Goal: Information Seeking & Learning: Learn about a topic

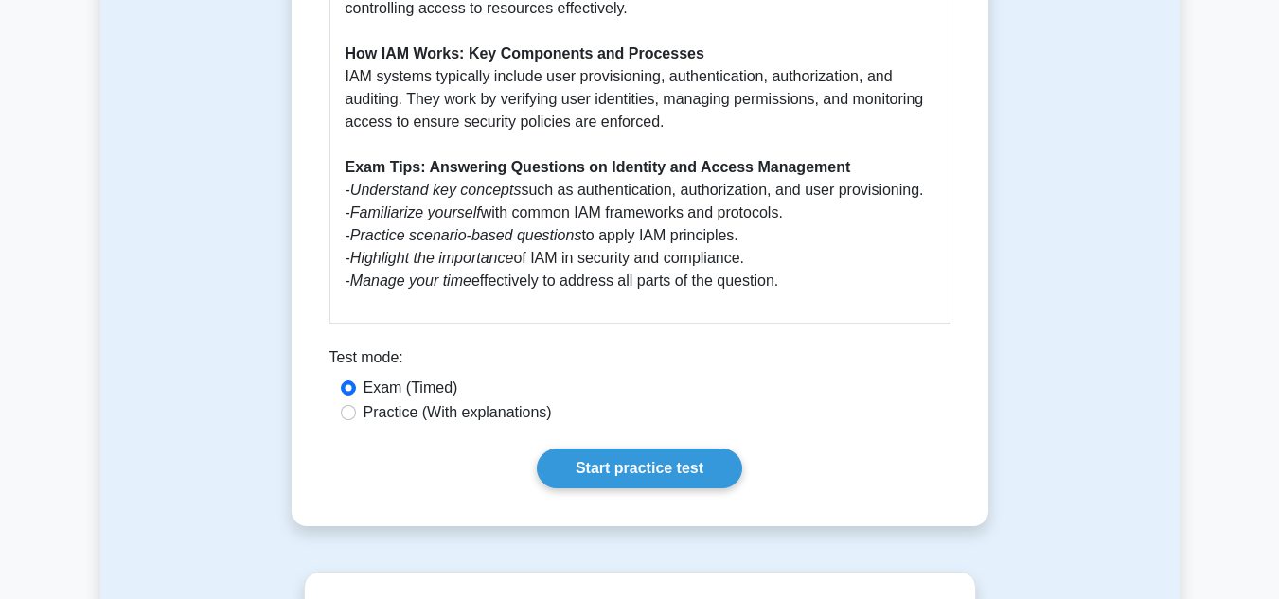
scroll to position [1334, 0]
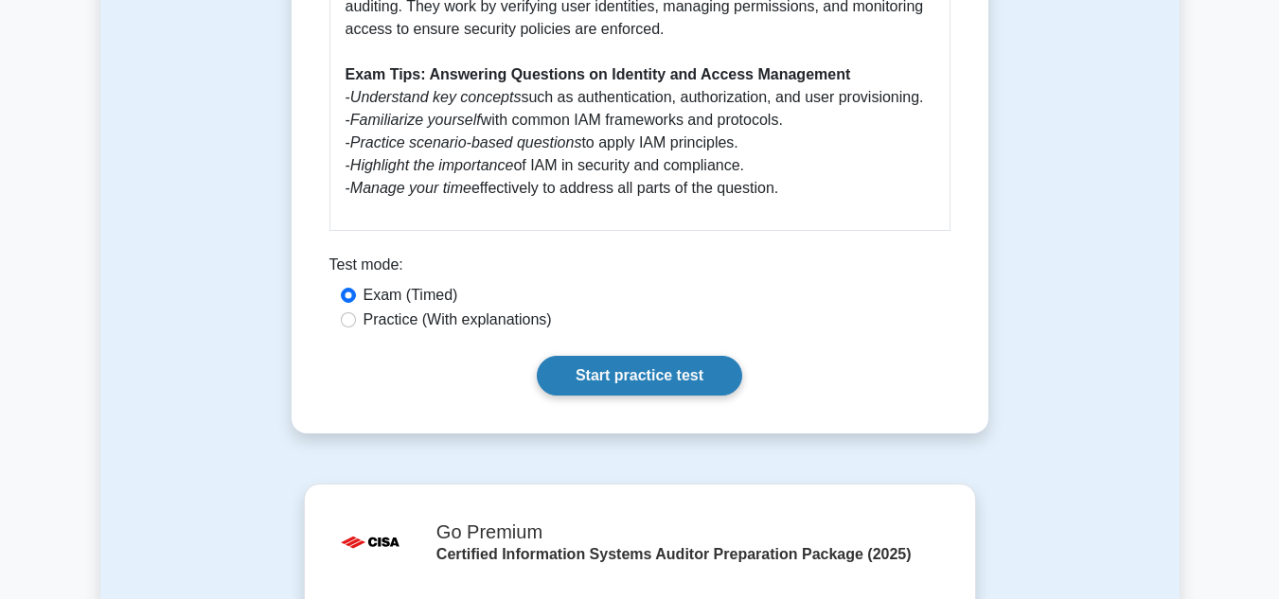
click at [658, 360] on link "Start practice test" at bounding box center [639, 376] width 205 height 40
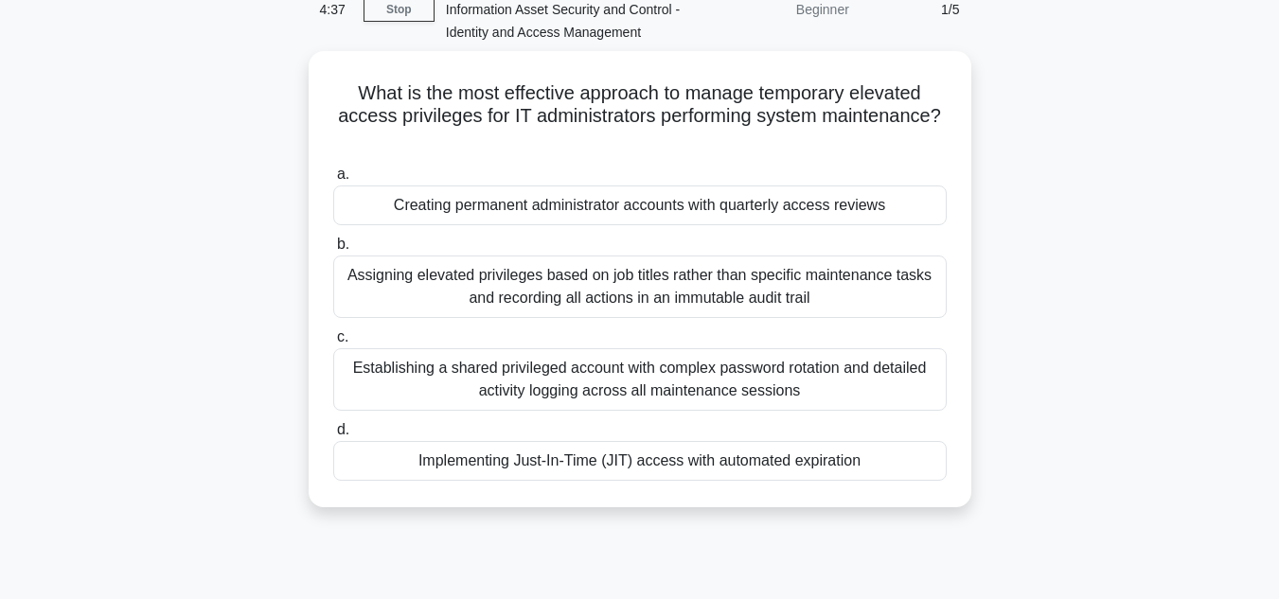
scroll to position [106, 0]
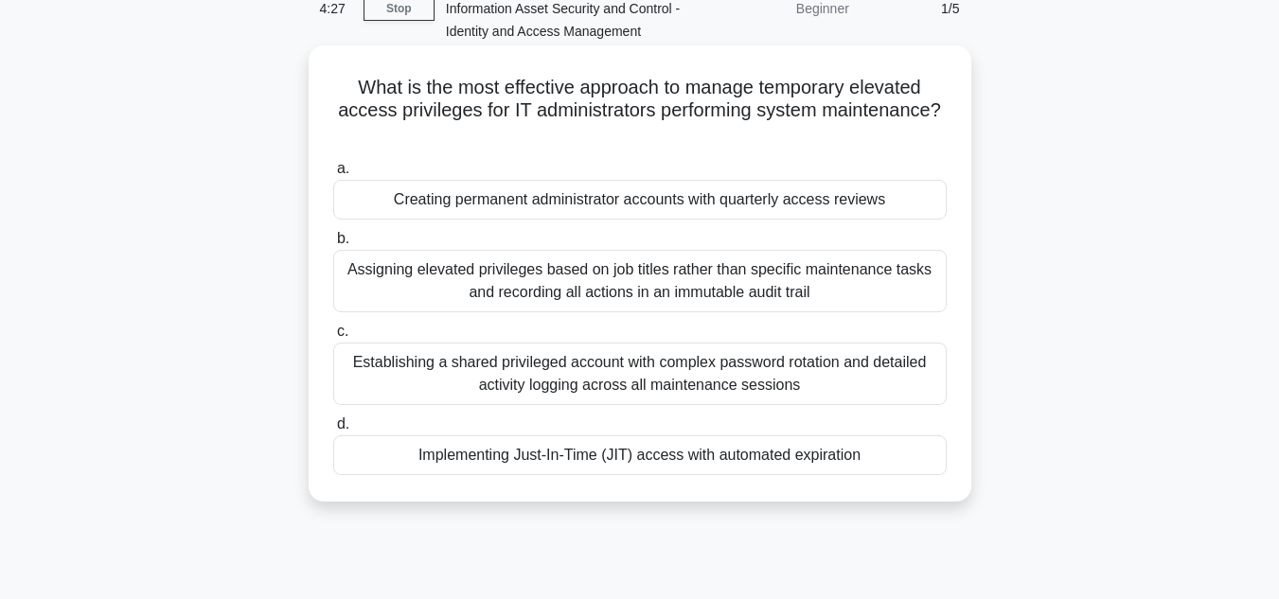
click at [658, 457] on div "Implementing Just-In-Time (JIT) access with automated expiration" at bounding box center [639, 455] width 613 height 40
click at [333, 431] on input "d. Implementing Just-In-Time (JIT) access with automated expiration" at bounding box center [333, 424] width 0 height 12
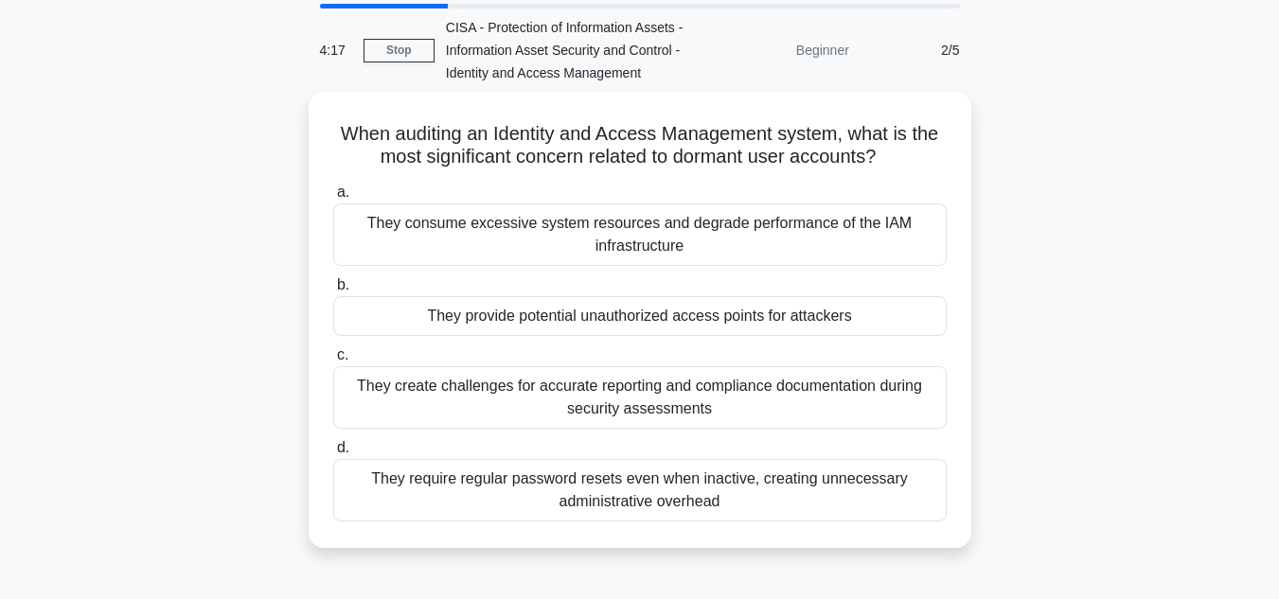
scroll to position [65, 0]
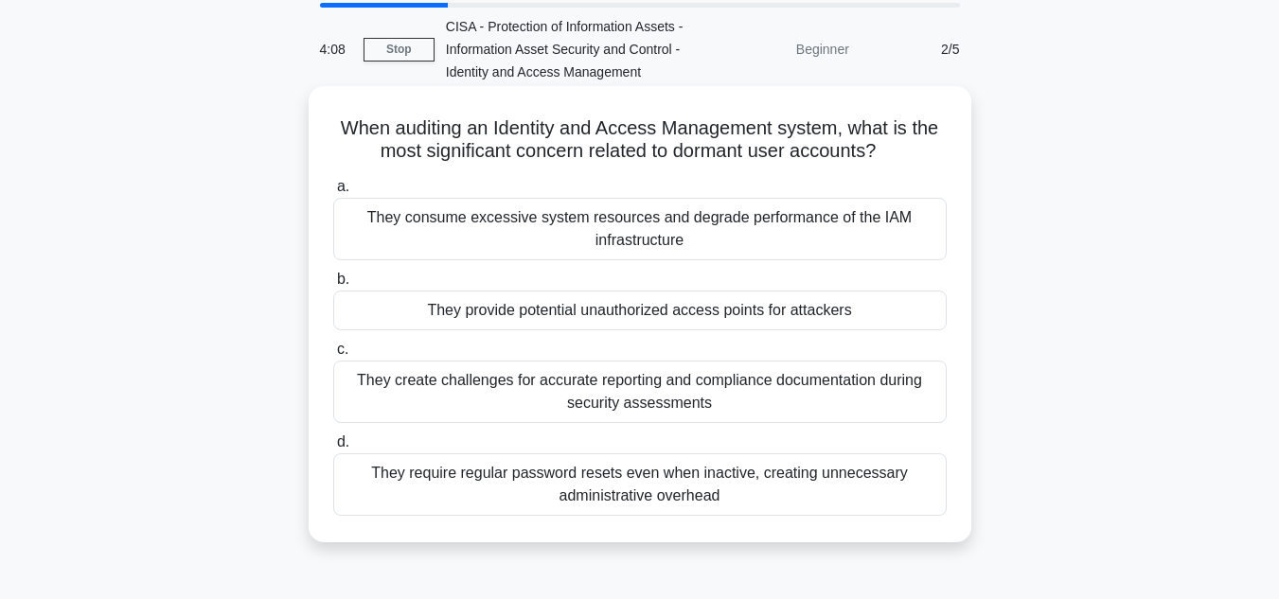
click at [682, 314] on div "They provide potential unauthorized access points for attackers" at bounding box center [639, 311] width 613 height 40
click at [333, 286] on input "b. They provide potential unauthorized access points for attackers" at bounding box center [333, 280] width 0 height 12
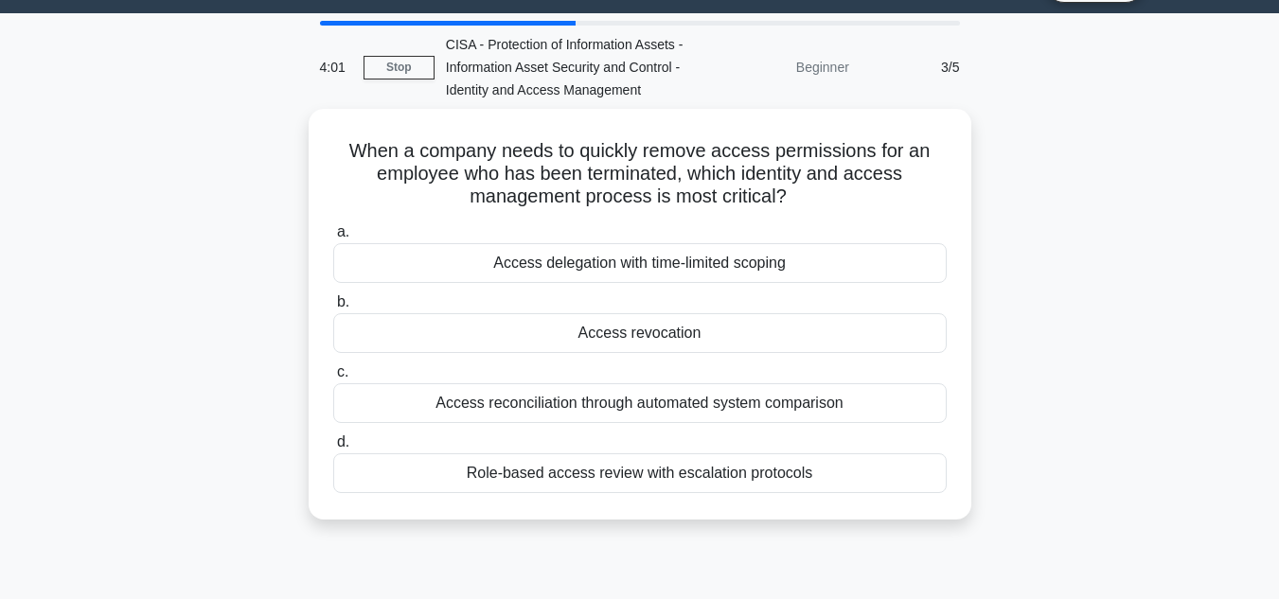
scroll to position [49, 0]
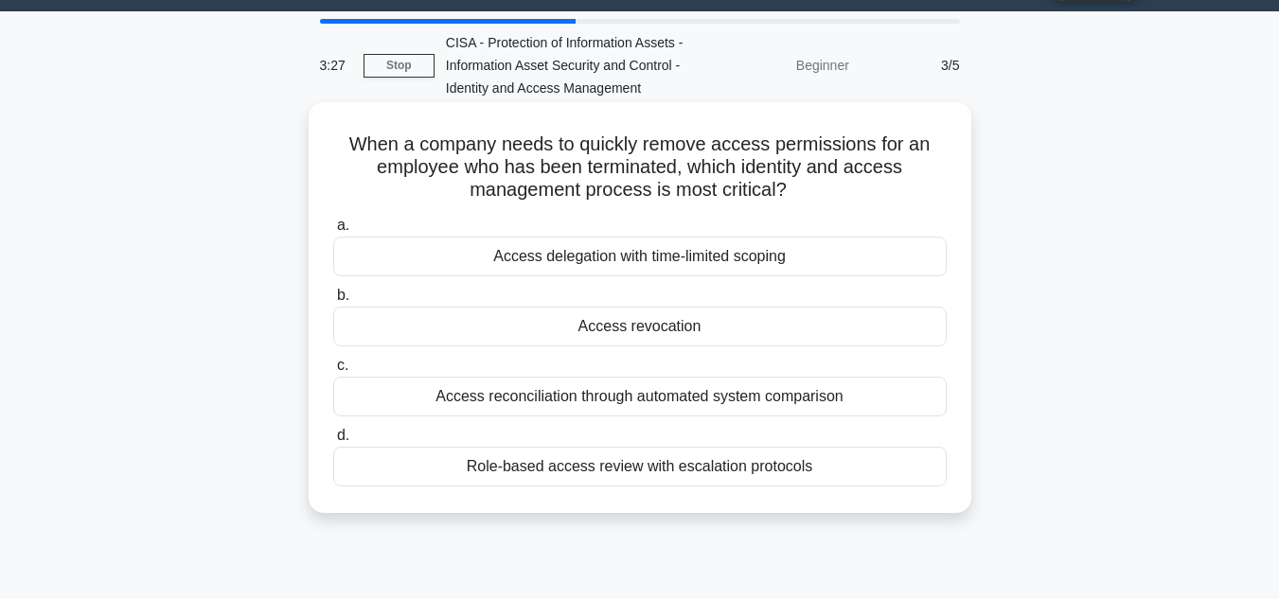
click at [668, 331] on div "Access revocation" at bounding box center [639, 327] width 613 height 40
click at [333, 302] on input "b. Access revocation" at bounding box center [333, 296] width 0 height 12
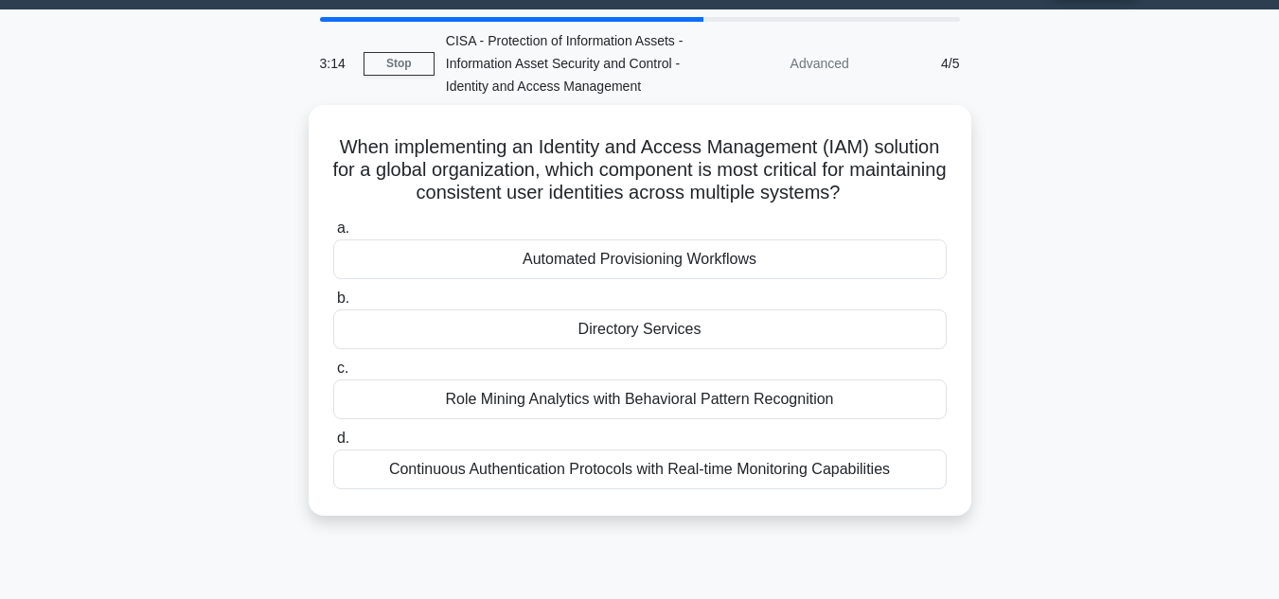
scroll to position [52, 0]
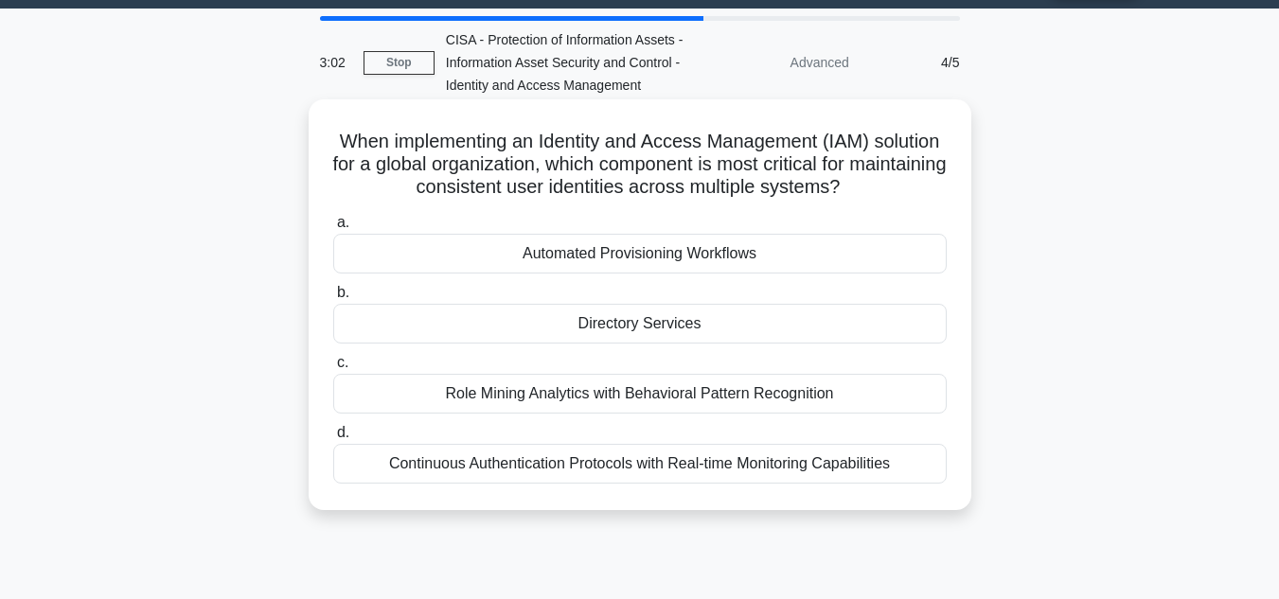
click at [680, 466] on div "Continuous Authentication Protocols with Real-time Monitoring Capabilities" at bounding box center [639, 464] width 613 height 40
click at [333, 439] on input "d. Continuous Authentication Protocols with Real-time Monitoring Capabilities" at bounding box center [333, 433] width 0 height 12
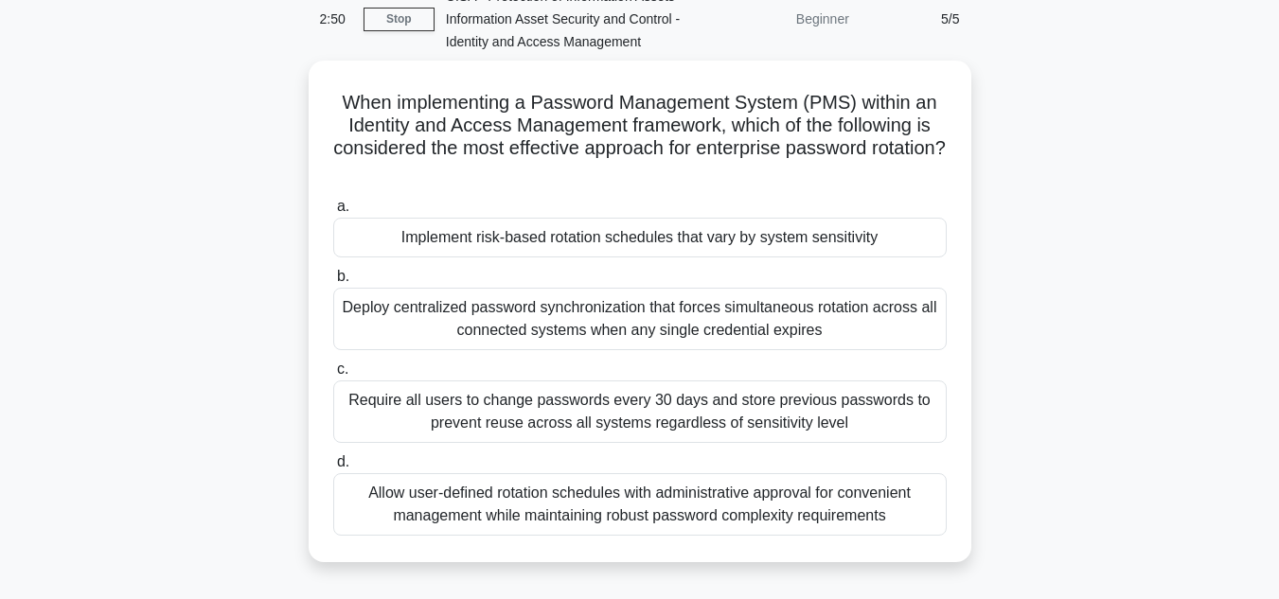
scroll to position [97, 0]
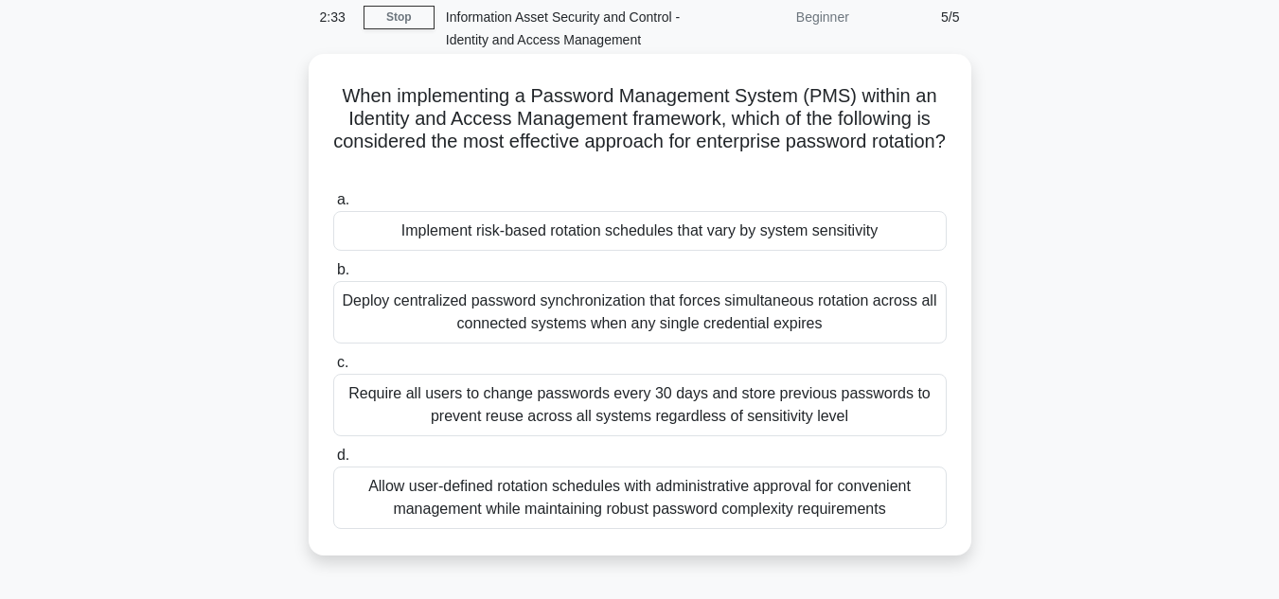
click at [701, 410] on div "Require all users to change passwords every 30 days and store previous password…" at bounding box center [639, 405] width 613 height 62
click at [333, 369] on input "c. Require all users to change passwords every 30 days and store previous passw…" at bounding box center [333, 363] width 0 height 12
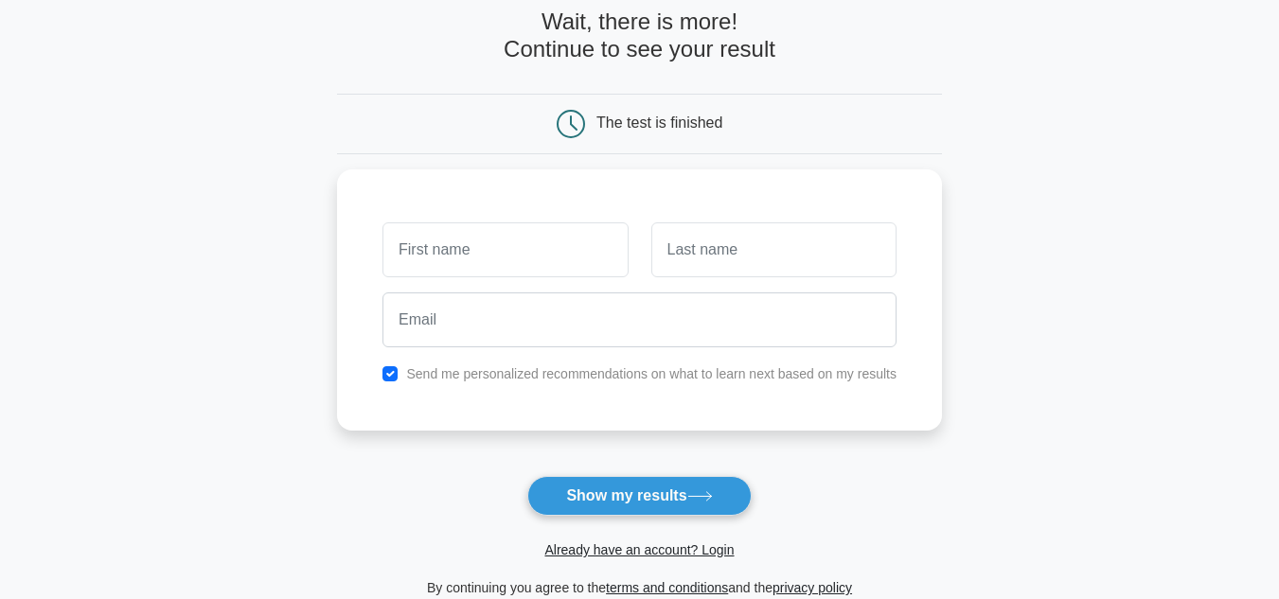
scroll to position [98, 0]
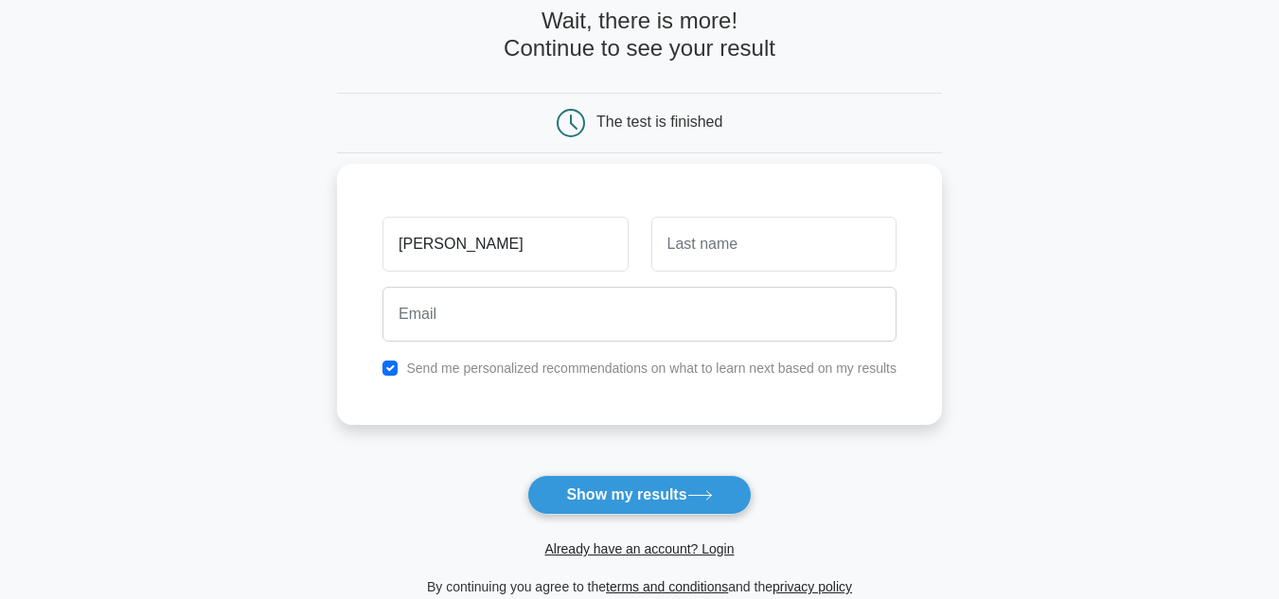
type input "[PERSON_NAME]"
click at [761, 256] on input "text" at bounding box center [773, 244] width 245 height 55
type input "Bhatia"
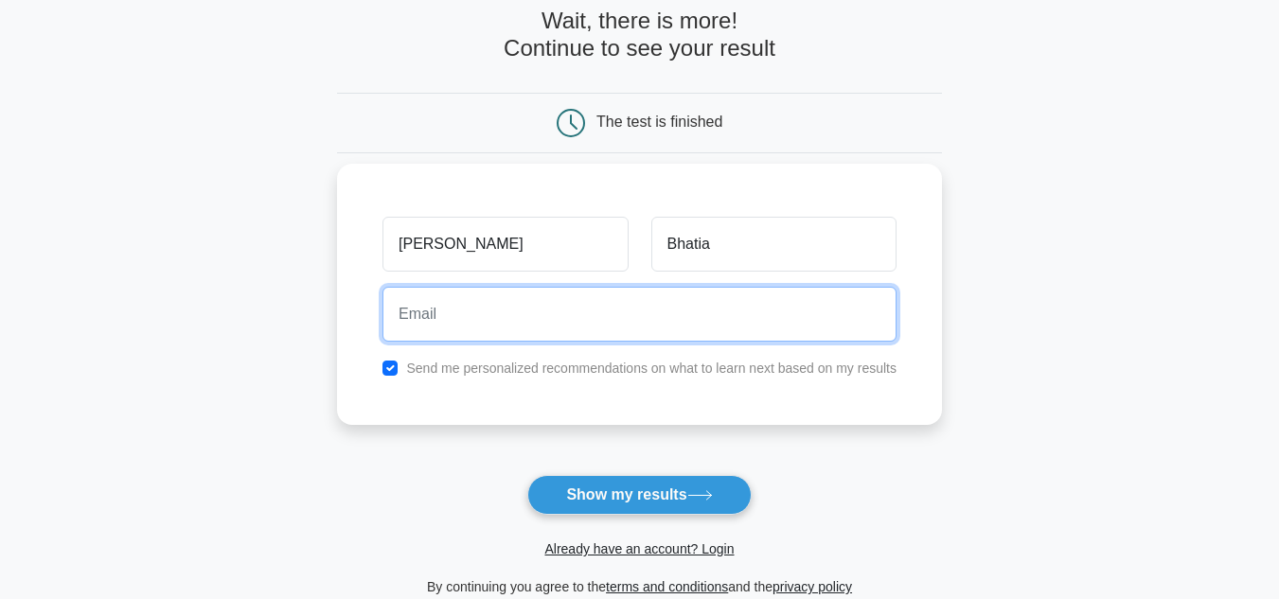
click at [588, 328] on input "email" at bounding box center [639, 314] width 514 height 55
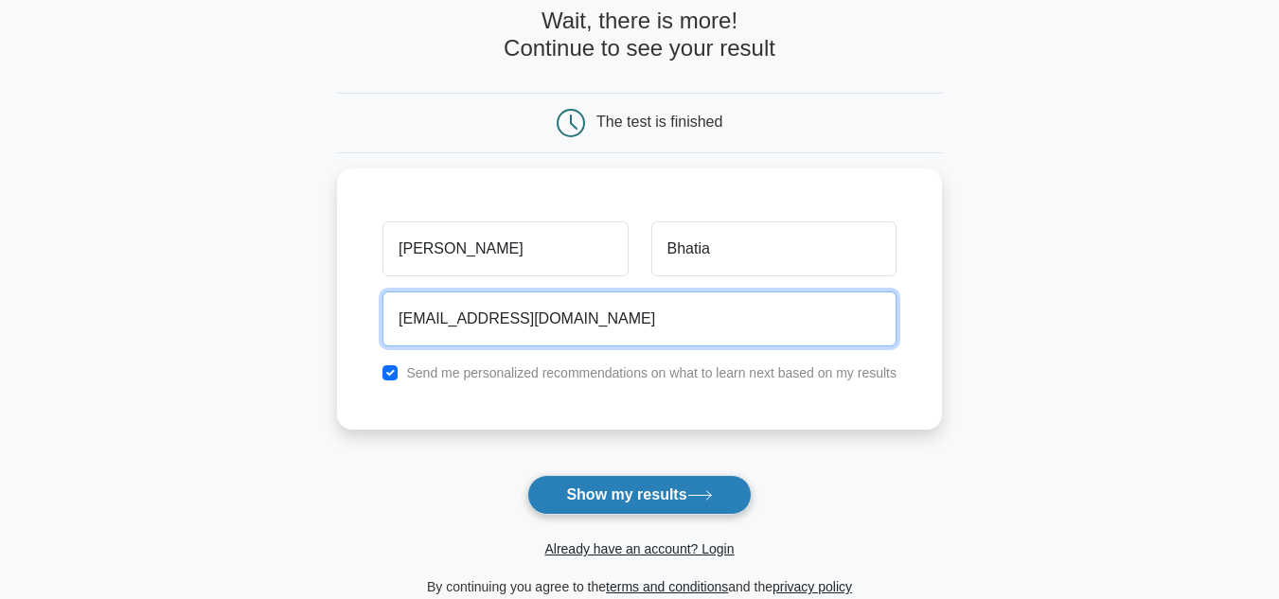
type input "jkaur13@hotmail.com"
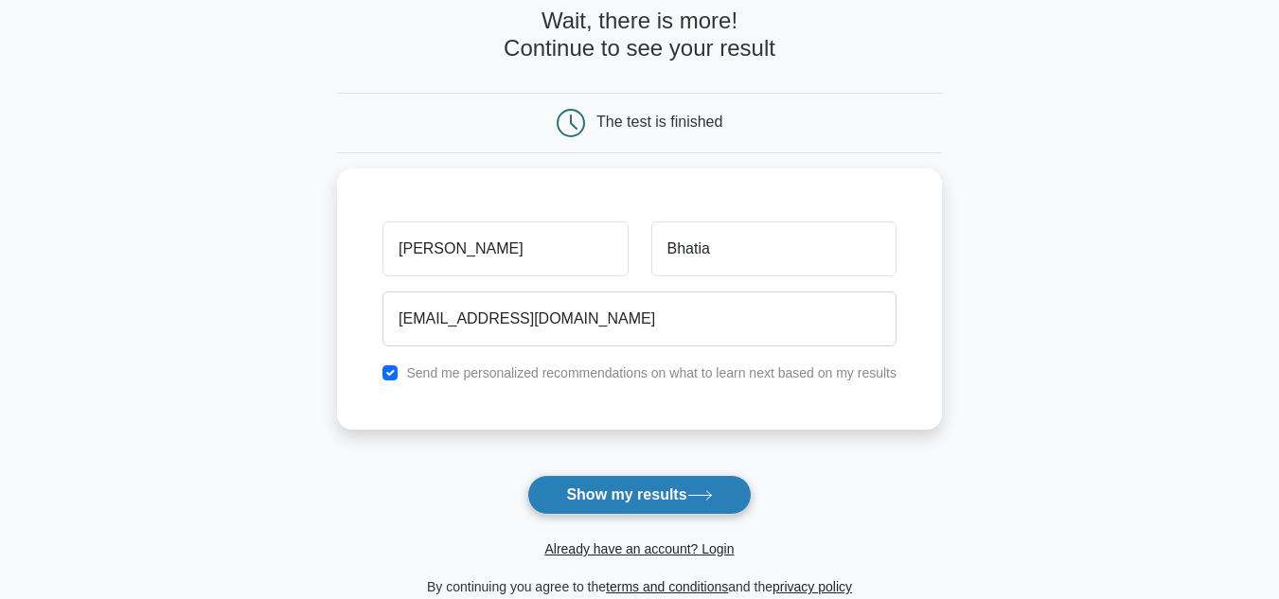
click at [623, 504] on button "Show my results" at bounding box center [638, 495] width 223 height 40
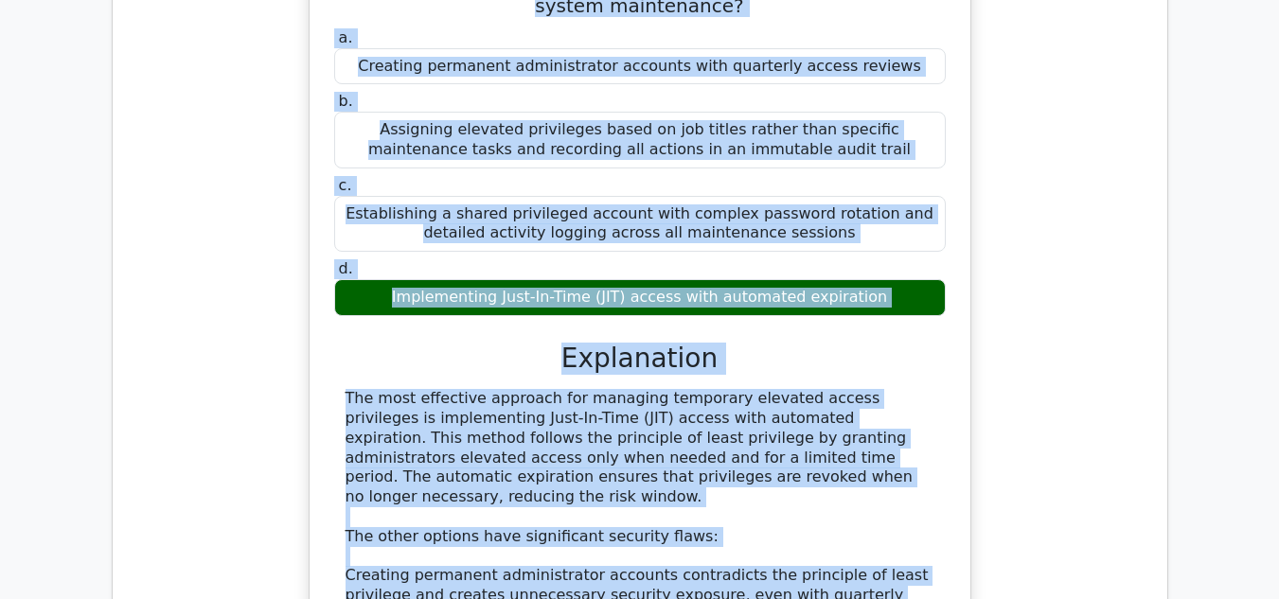
scroll to position [1766, 0]
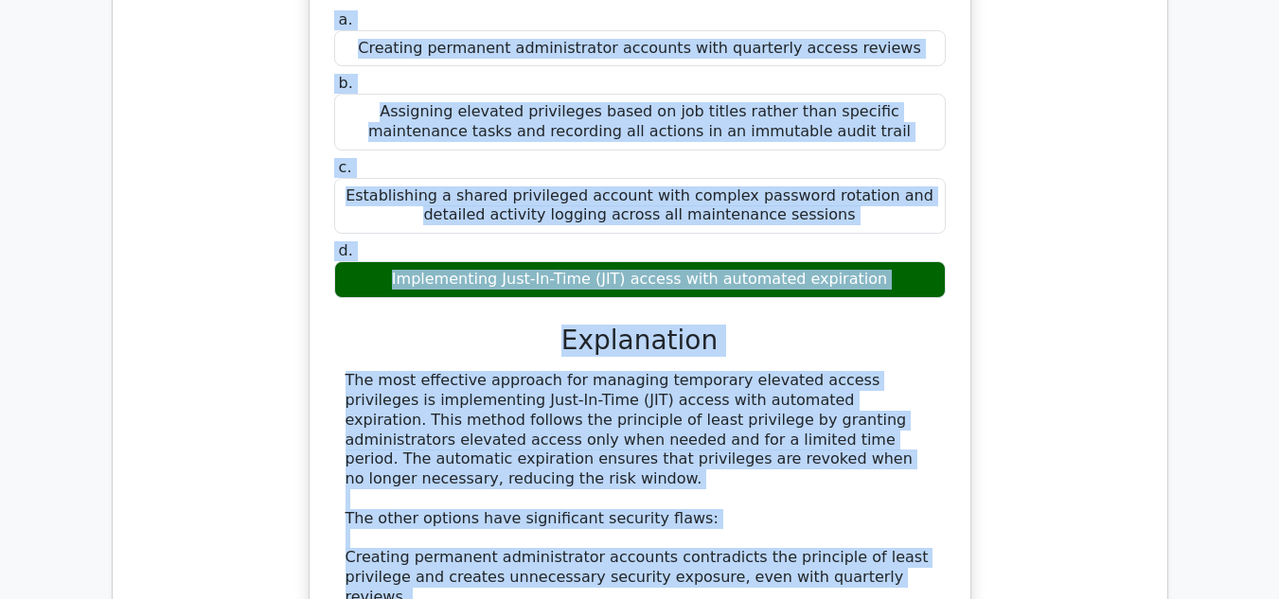
drag, startPoint x: 350, startPoint y: 133, endPoint x: 621, endPoint y: 531, distance: 480.9
click at [621, 531] on div "What is the most effective approach to manage temporary elevated access privile…" at bounding box center [640, 371] width 646 height 927
copy div "What is the most effective approach to manage temporary elevated access privile…"
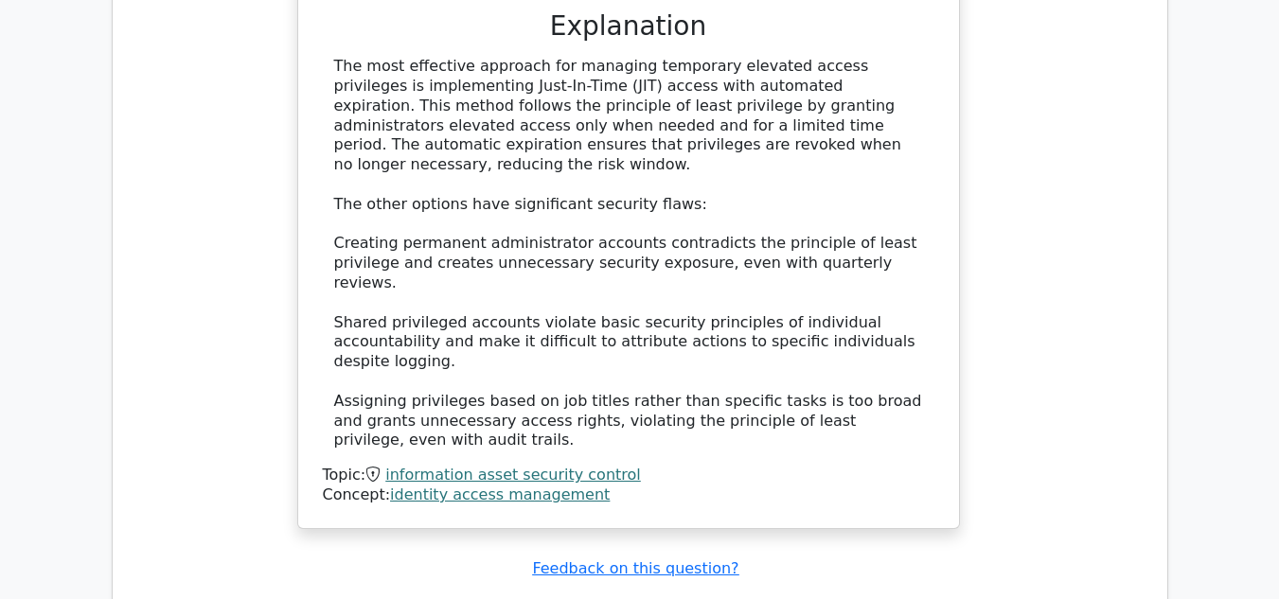
scroll to position [2086, 0]
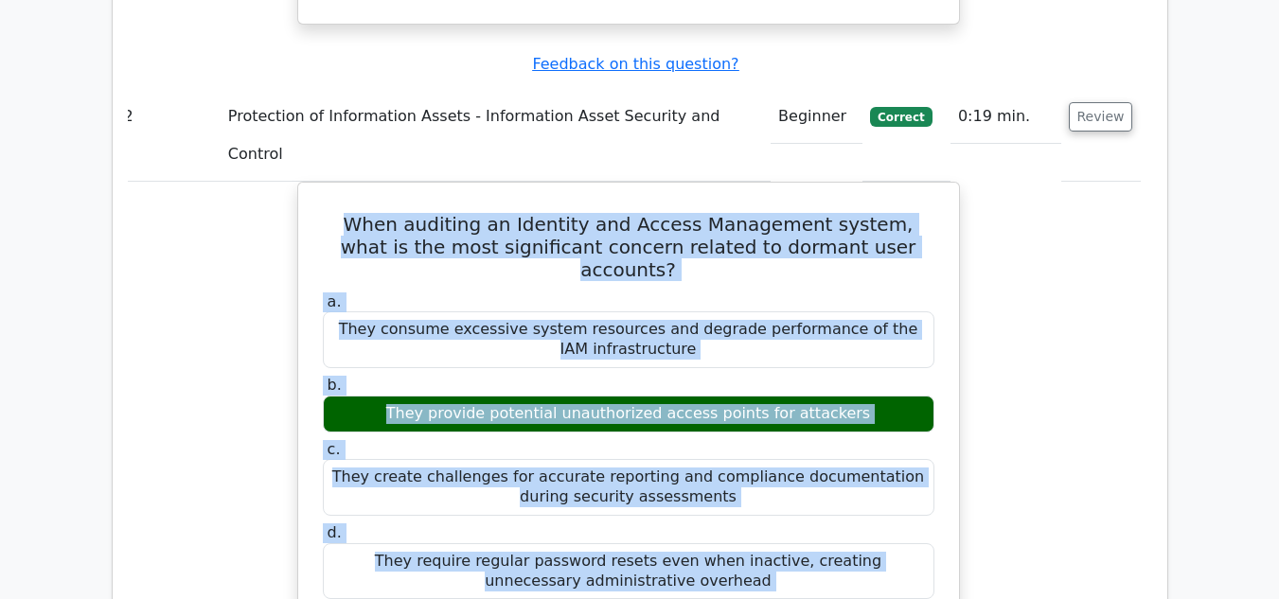
scroll to position [2789, 0]
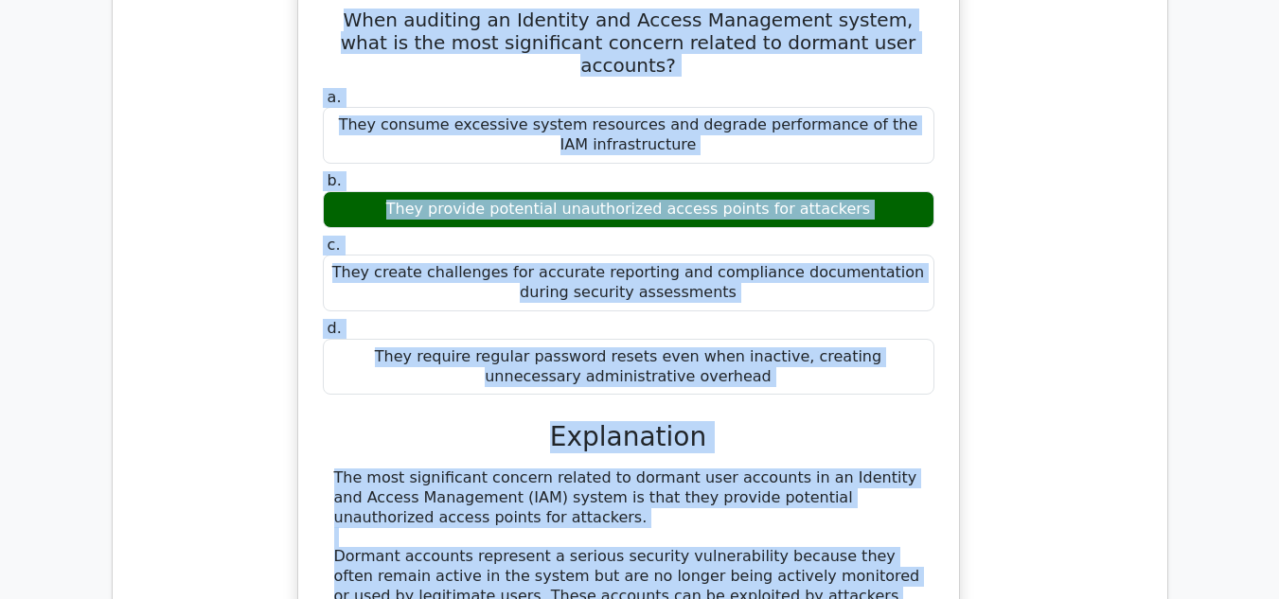
drag, startPoint x: 325, startPoint y: 209, endPoint x: 625, endPoint y: 534, distance: 442.1
click at [625, 534] on div "When auditing an Identity and Access Management system, what is the most signif…" at bounding box center [629, 469] width 646 height 966
copy div "When auditing an Identity and Access Management system, what is the most signif…"
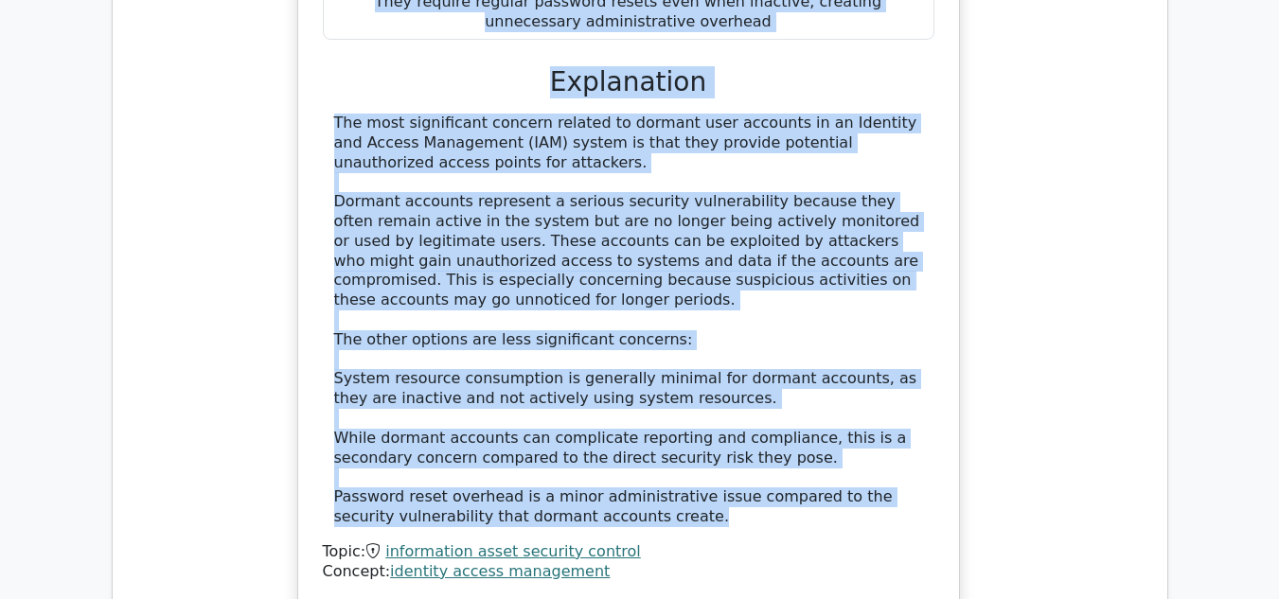
scroll to position [3145, 0]
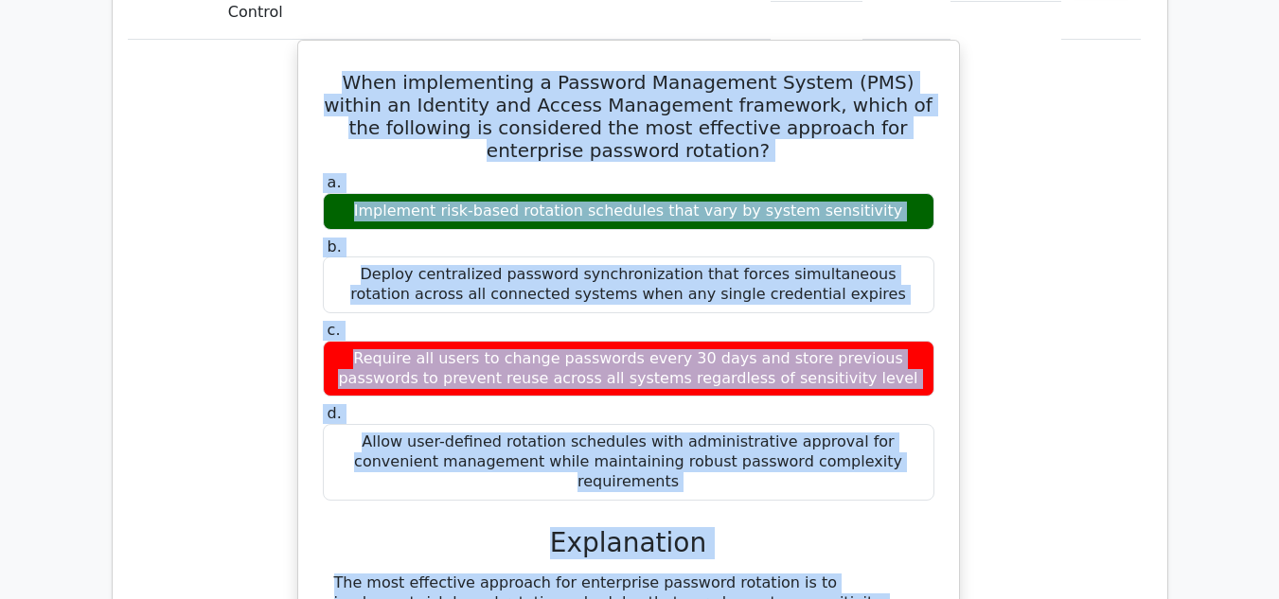
scroll to position [4071, 0]
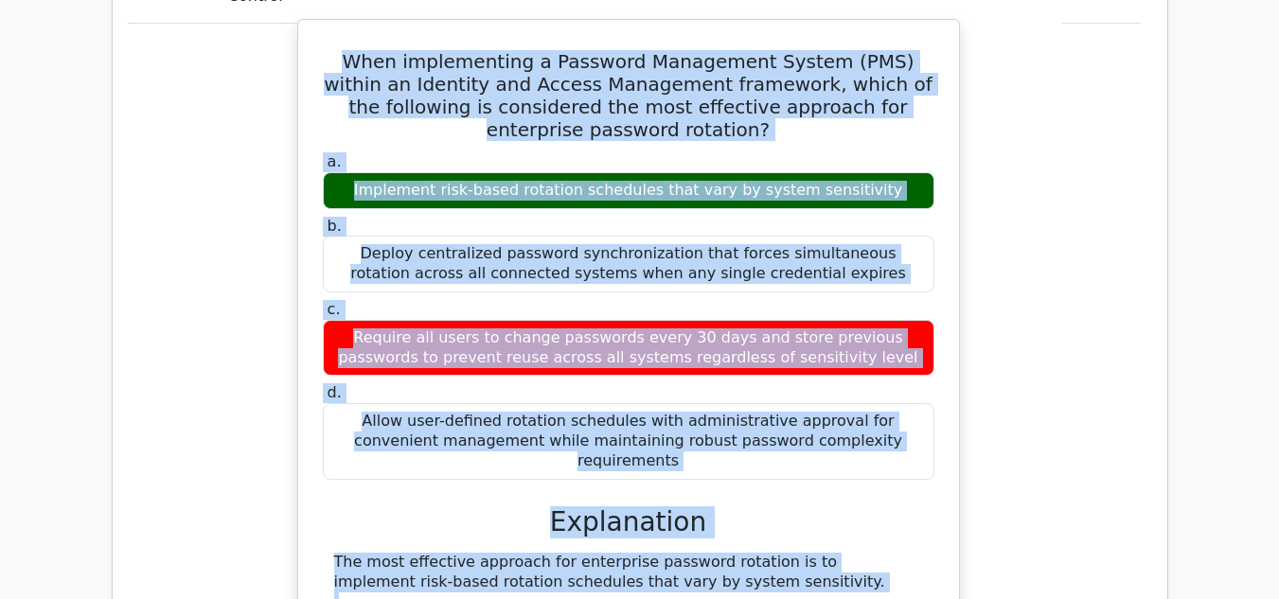
drag, startPoint x: 329, startPoint y: 143, endPoint x: 812, endPoint y: 484, distance: 590.9
click at [812, 484] on div "When implementing a Password Management System (PMS) within an Identity and Acc…" at bounding box center [629, 561] width 646 height 1068
copy div "When implementing a Password Management System (PMS) within an Identity and Acc…"
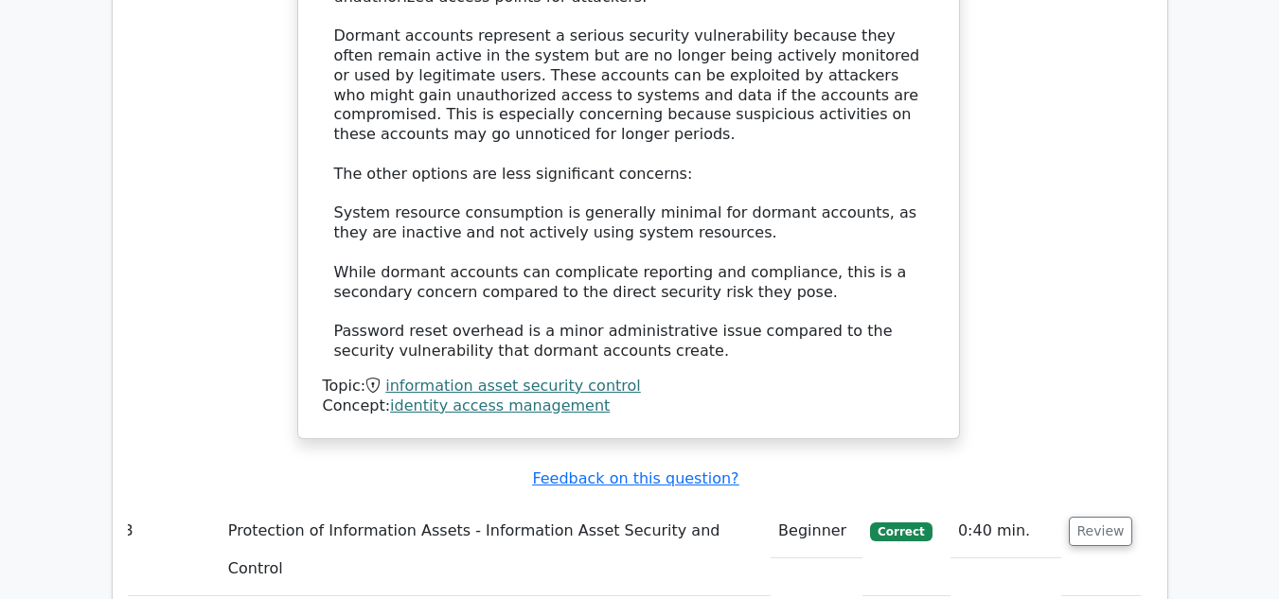
scroll to position [3265, 0]
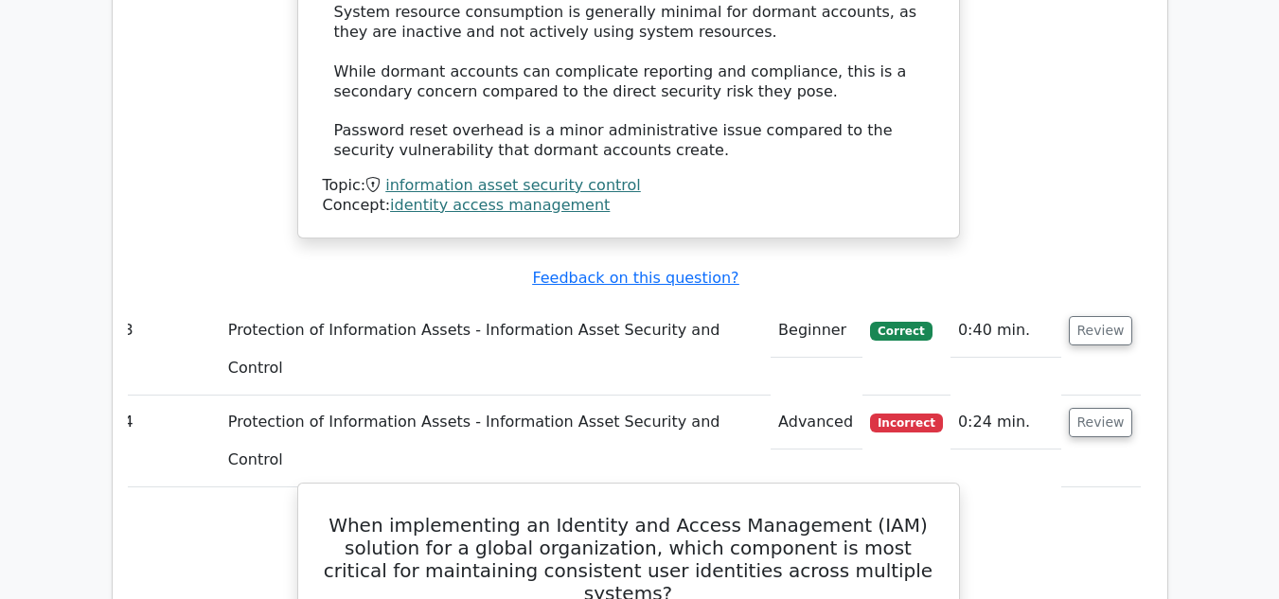
scroll to position [3491, 0]
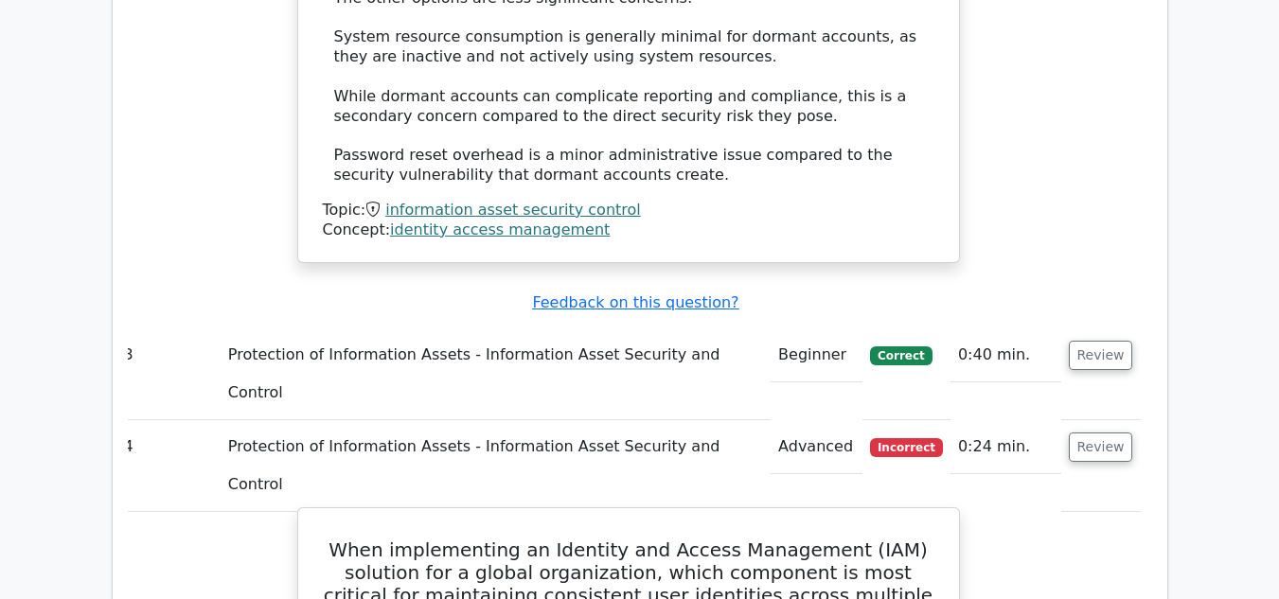
drag, startPoint x: 358, startPoint y: 137, endPoint x: 893, endPoint y: 423, distance: 607.2
copy div "When implementing an Identity and Access Management (IAM) solution for a global…"
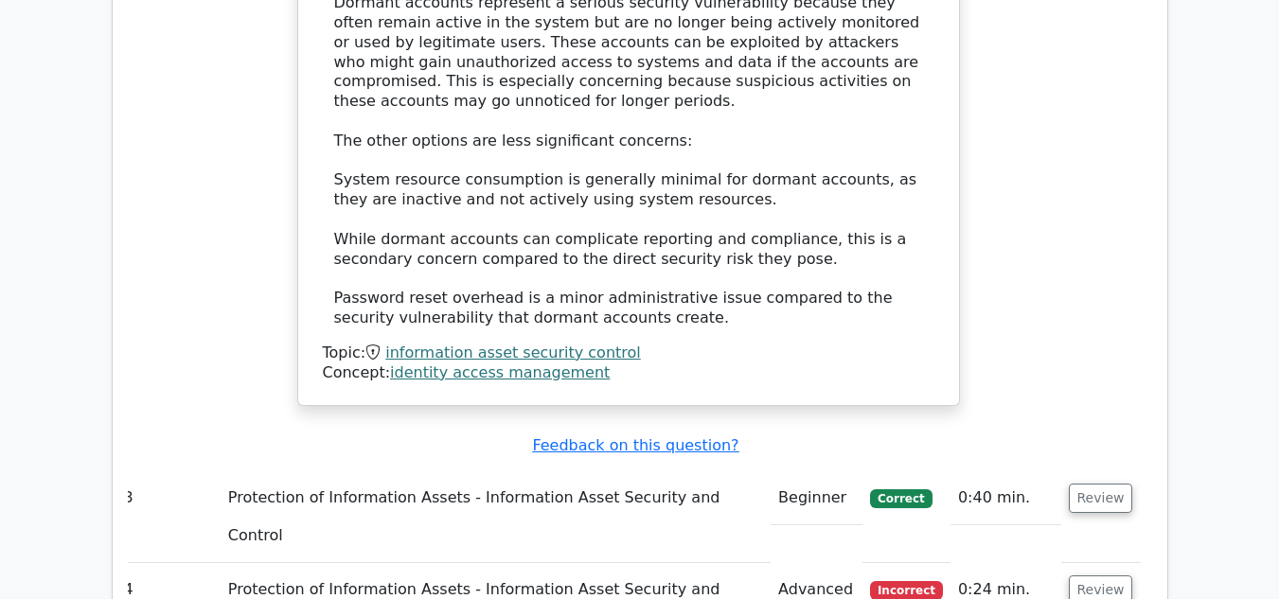
scroll to position [3306, 0]
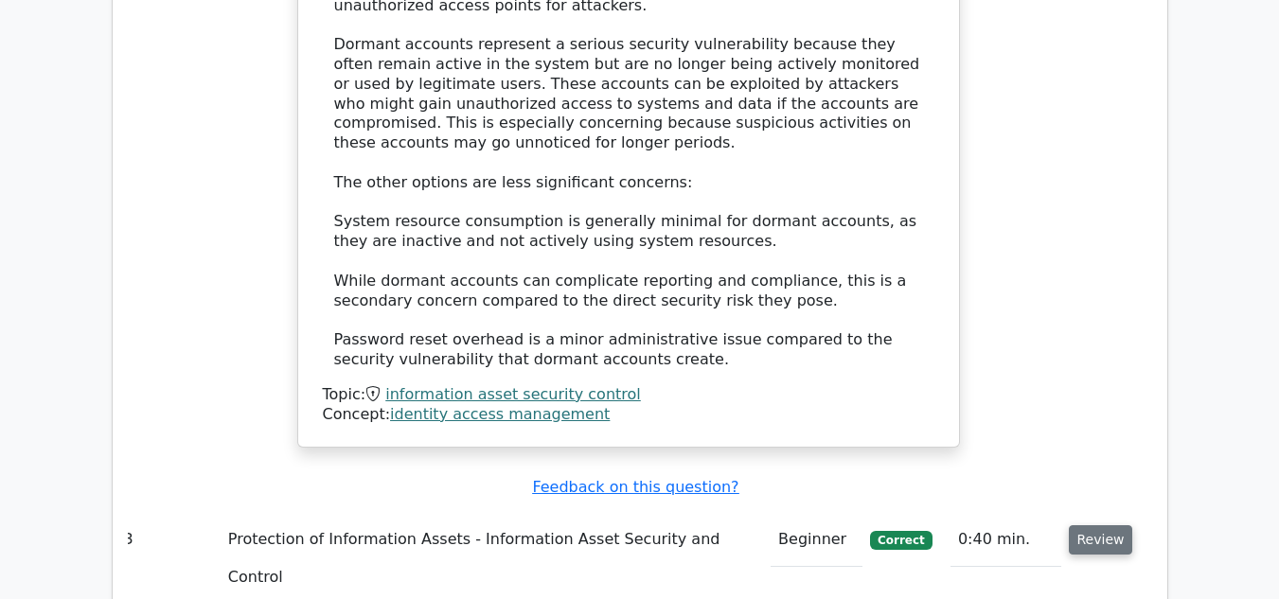
click at [1088, 525] on button "Review" at bounding box center [1101, 539] width 64 height 29
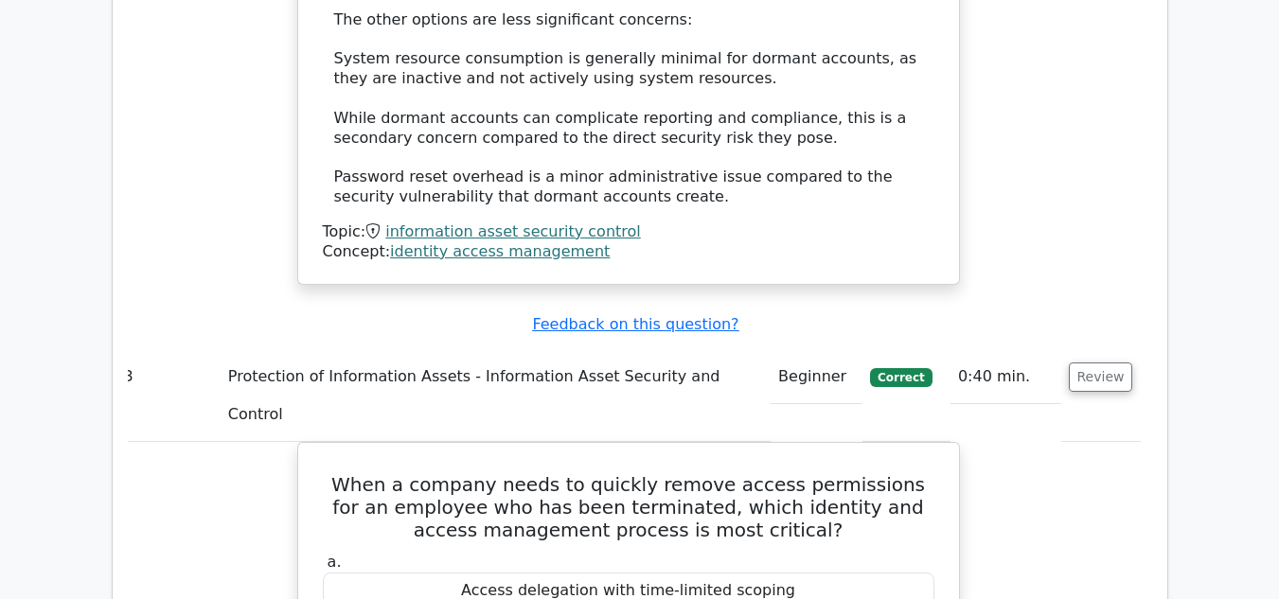
scroll to position [3466, 0]
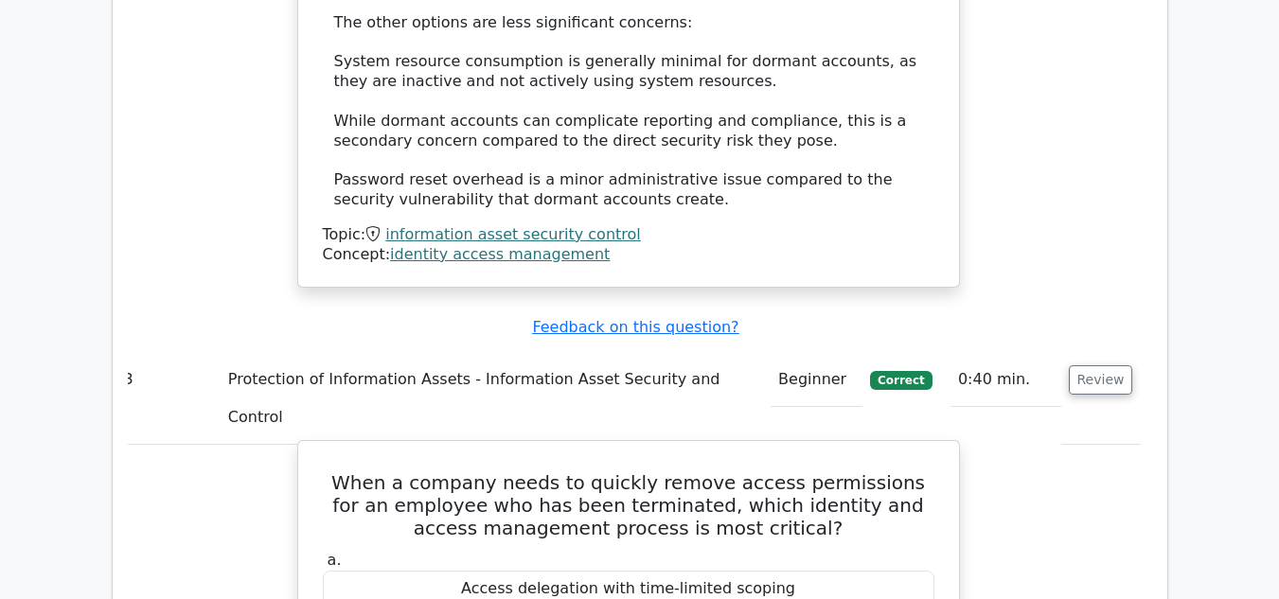
drag, startPoint x: 335, startPoint y: 114, endPoint x: 827, endPoint y: 408, distance: 573.5
copy div "When a company needs to quickly remove access permissions for an employee who h…"
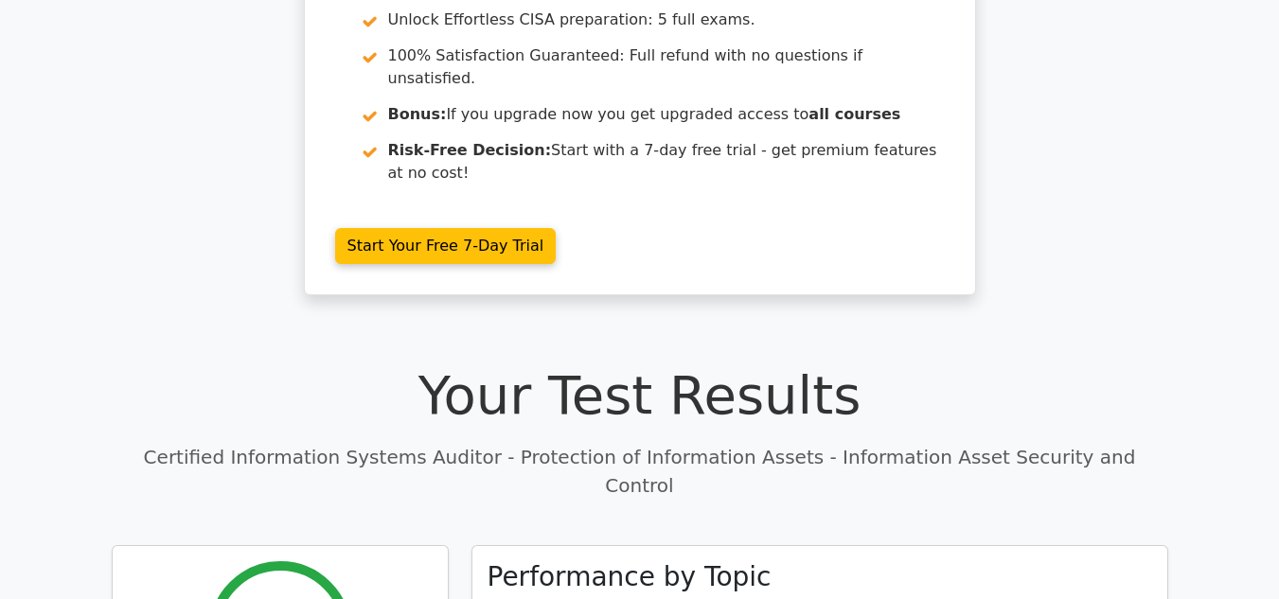
scroll to position [0, 0]
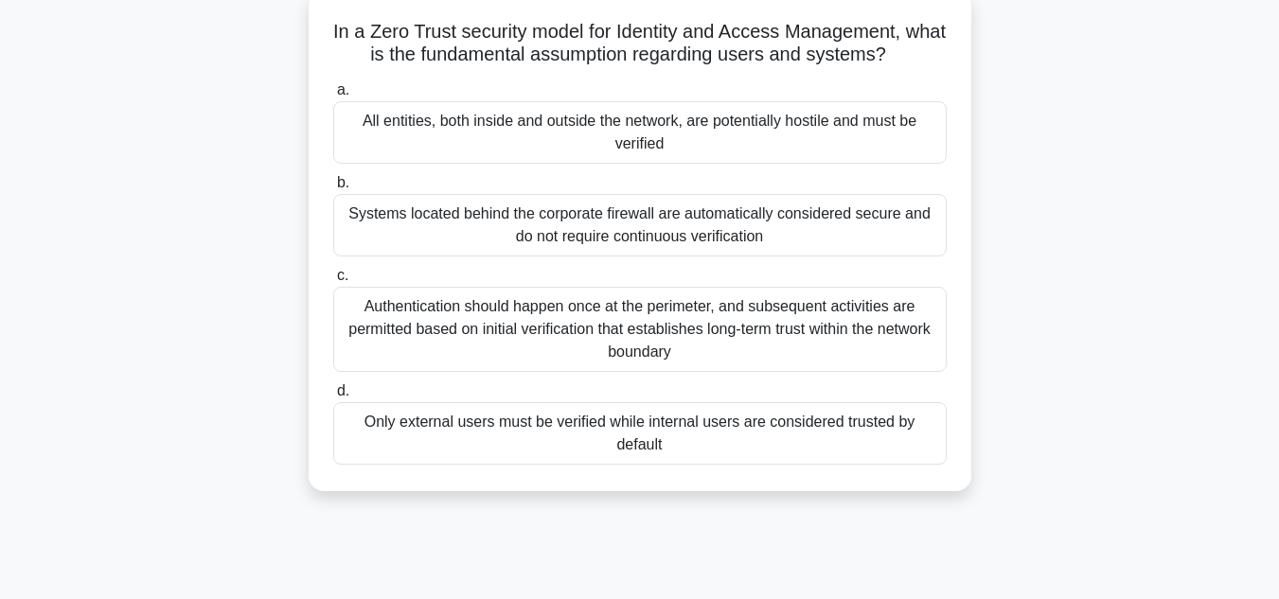
scroll to position [163, 0]
click at [677, 122] on div "All entities, both inside and outside the network, are potentially hostile and …" at bounding box center [639, 131] width 613 height 62
click at [333, 96] on input "a. All entities, both inside and outside the network, are potentially hostile a…" at bounding box center [333, 89] width 0 height 12
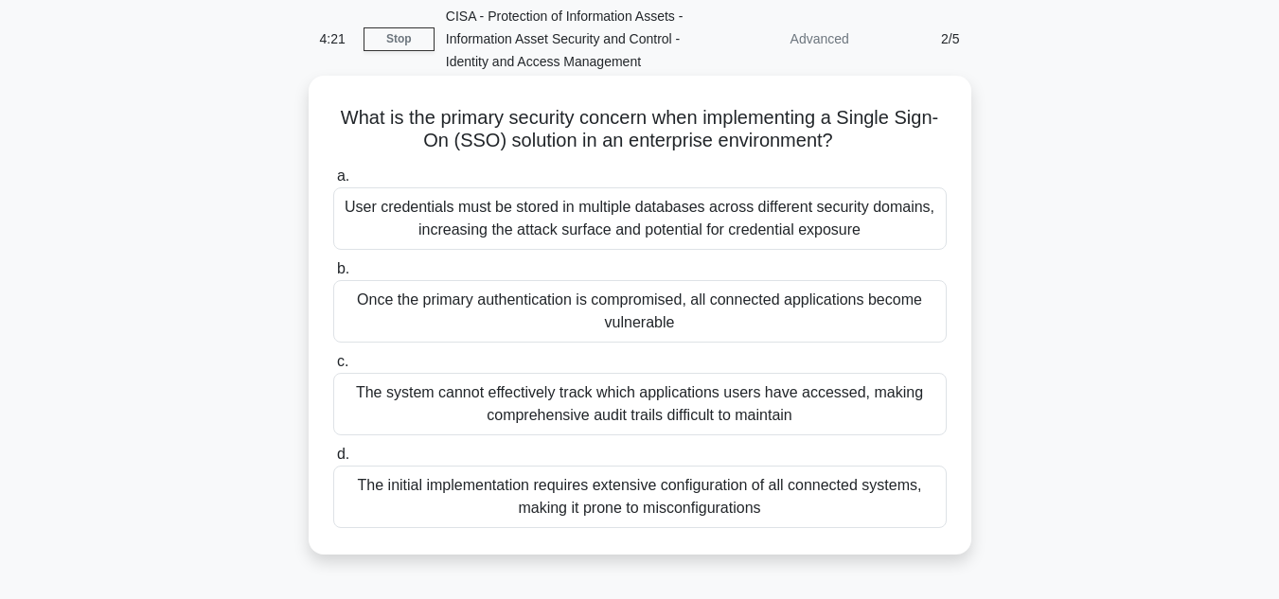
scroll to position [77, 0]
click at [675, 317] on div "Once the primary authentication is compromised, all connected applications beco…" at bounding box center [639, 310] width 613 height 62
click at [333, 274] on input "b. Once the primary authentication is compromised, all connected applications b…" at bounding box center [333, 268] width 0 height 12
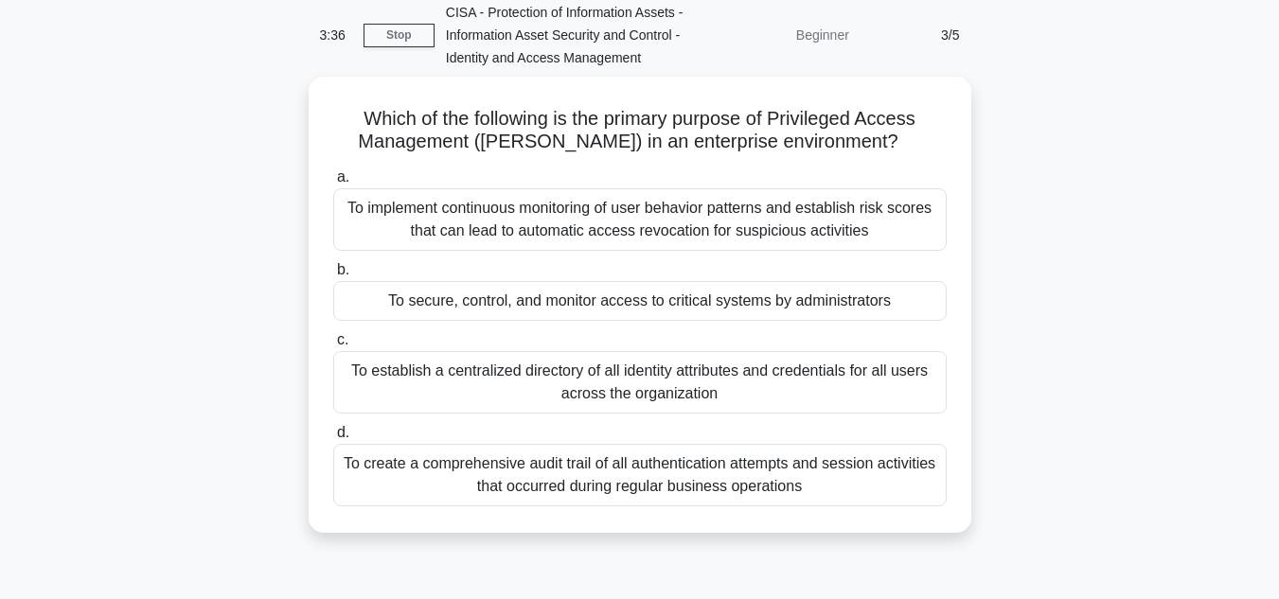
scroll to position [79, 0]
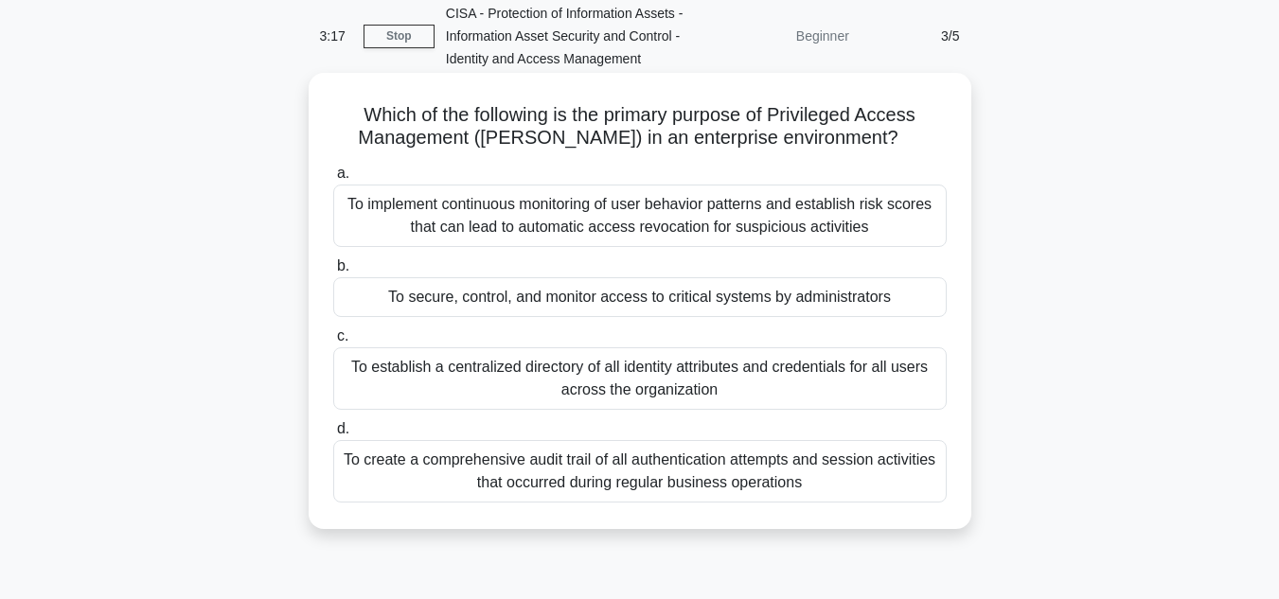
click at [674, 485] on div "To create a comprehensive audit trail of all authentication attempts and sessio…" at bounding box center [639, 471] width 613 height 62
click at [333, 435] on input "d. To create a comprehensive audit trail of all authentication attempts and ses…" at bounding box center [333, 429] width 0 height 12
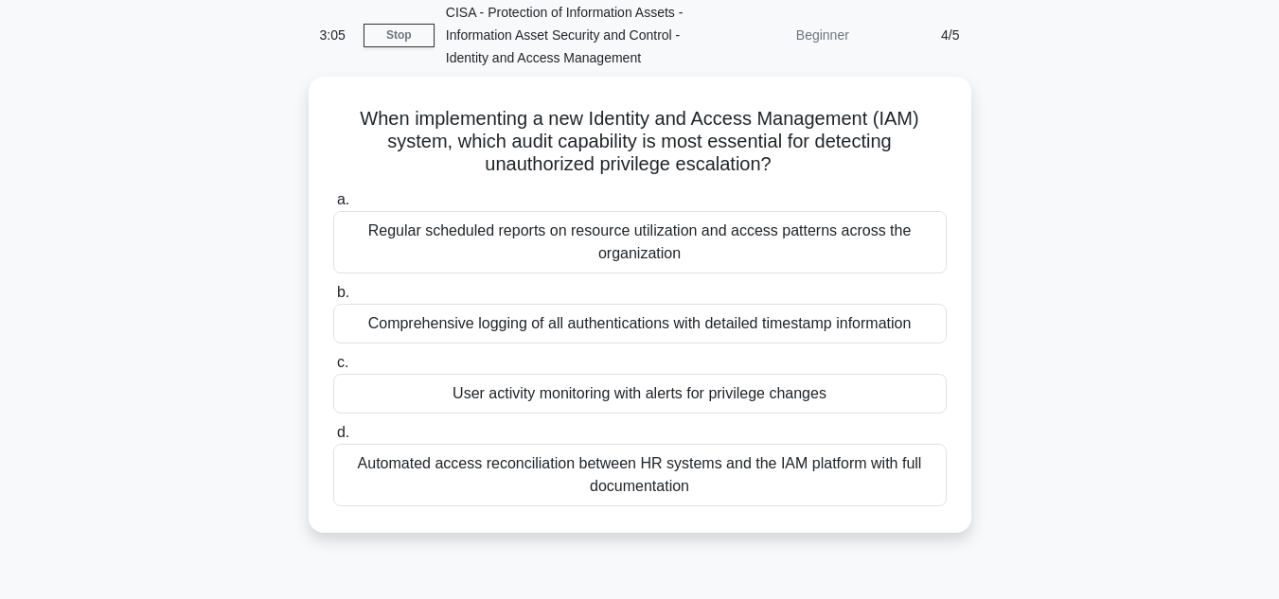
scroll to position [82, 0]
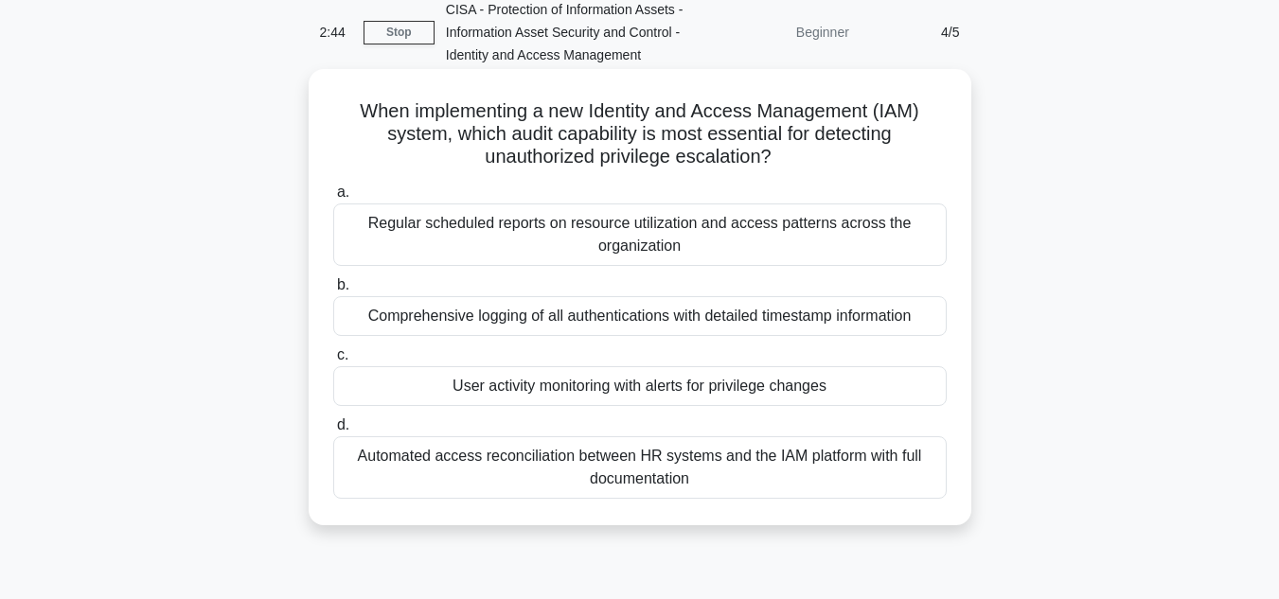
click at [698, 392] on div "User activity monitoring with alerts for privilege changes" at bounding box center [639, 386] width 613 height 40
click at [333, 362] on input "c. User activity monitoring with alerts for privilege changes" at bounding box center [333, 355] width 0 height 12
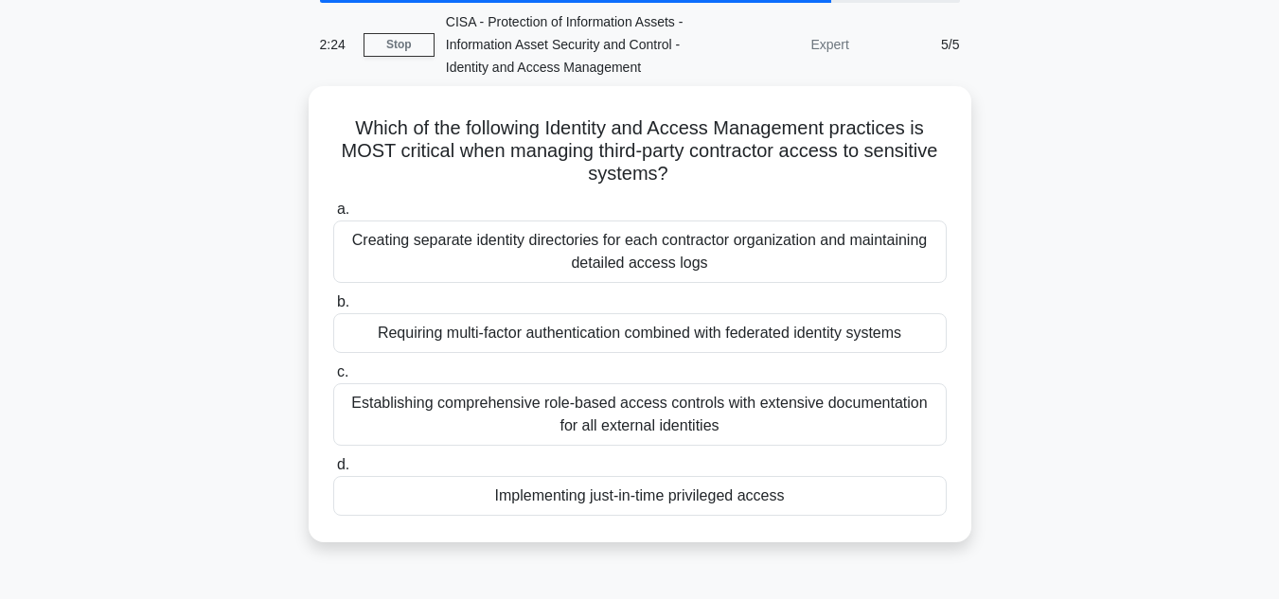
scroll to position [69, 0]
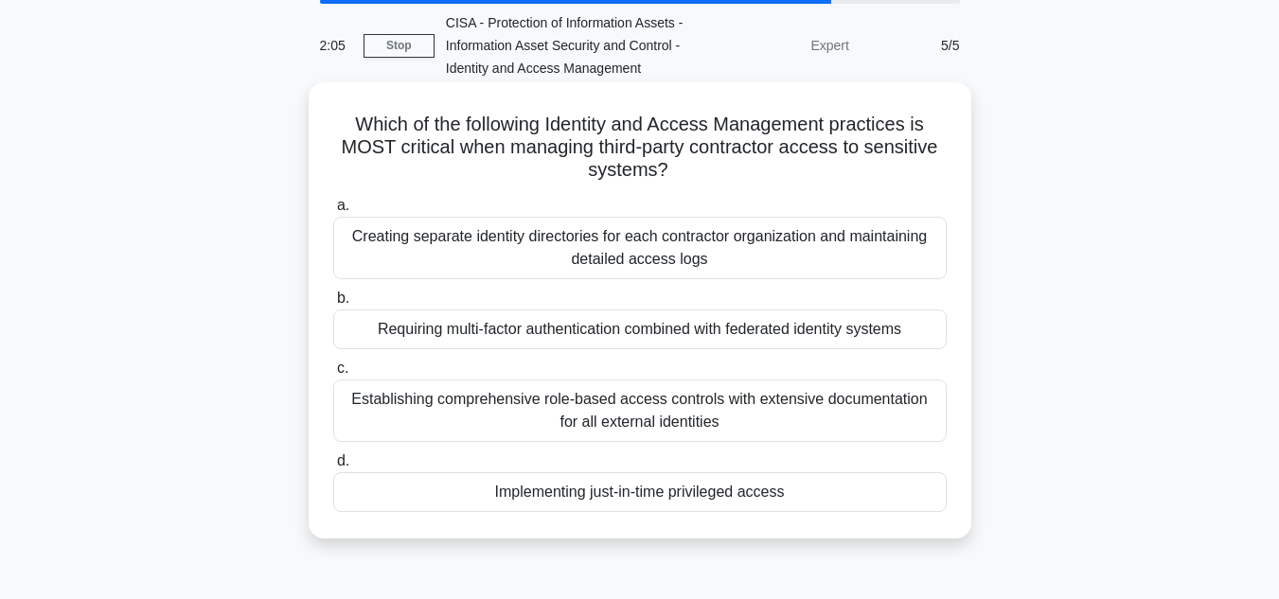
click at [704, 500] on div "Implementing just-in-time privileged access" at bounding box center [639, 492] width 613 height 40
click at [333, 468] on input "d. Implementing just-in-time privileged access" at bounding box center [333, 461] width 0 height 12
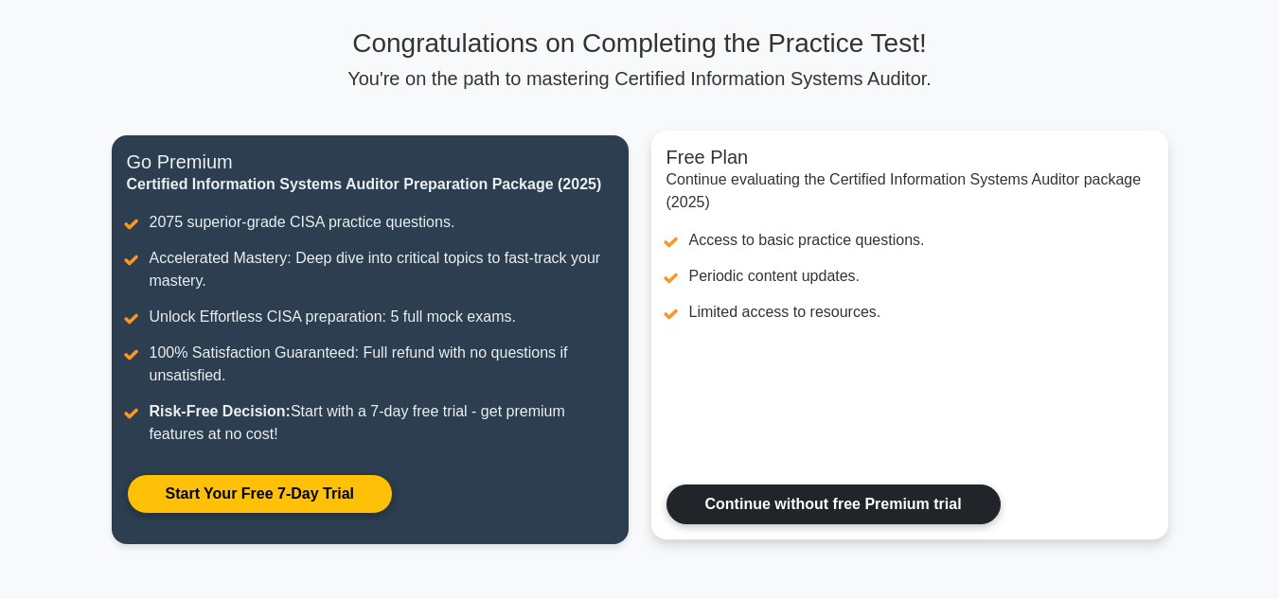
scroll to position [123, 0]
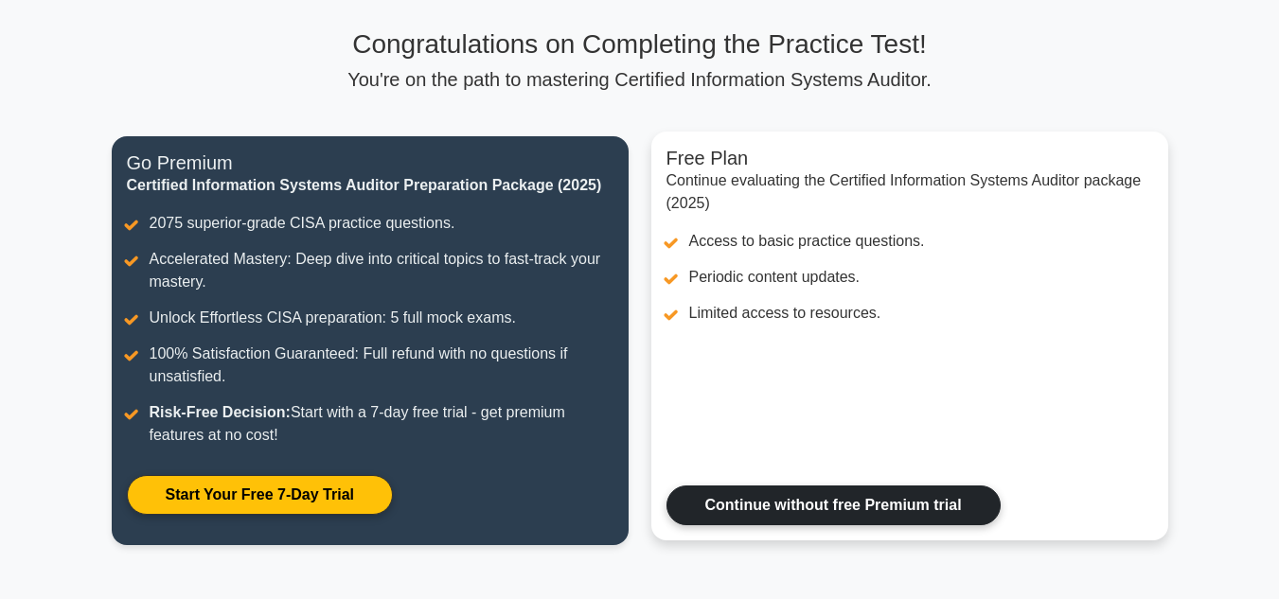
click at [801, 494] on link "Continue without free Premium trial" at bounding box center [833, 506] width 334 height 40
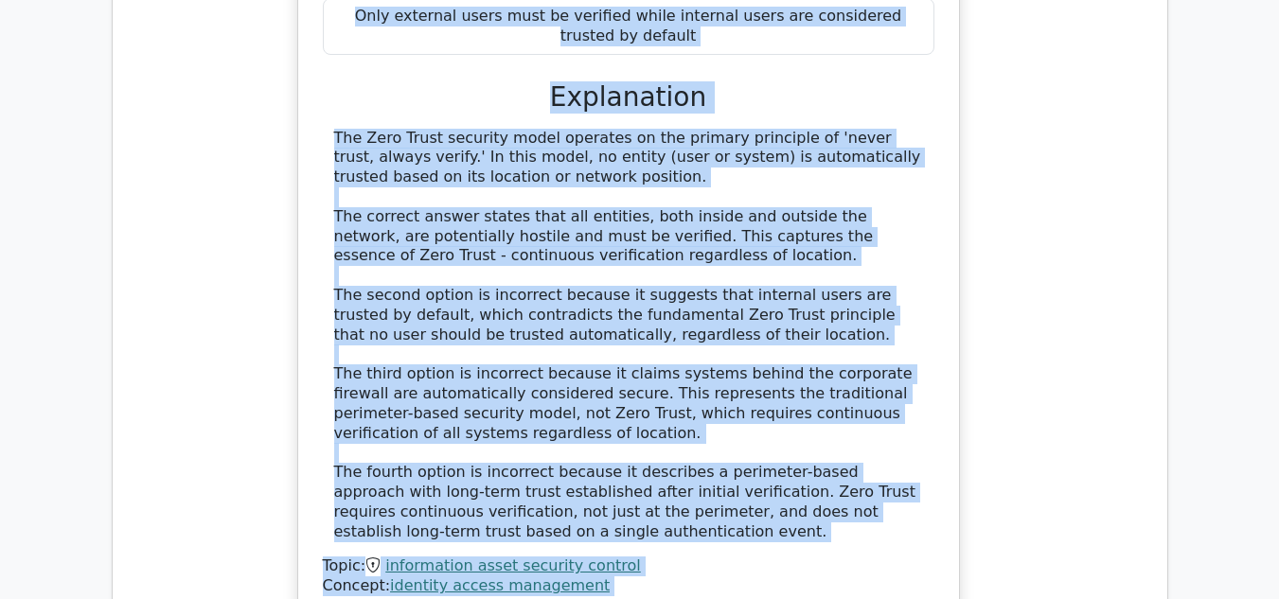
scroll to position [2091, 0]
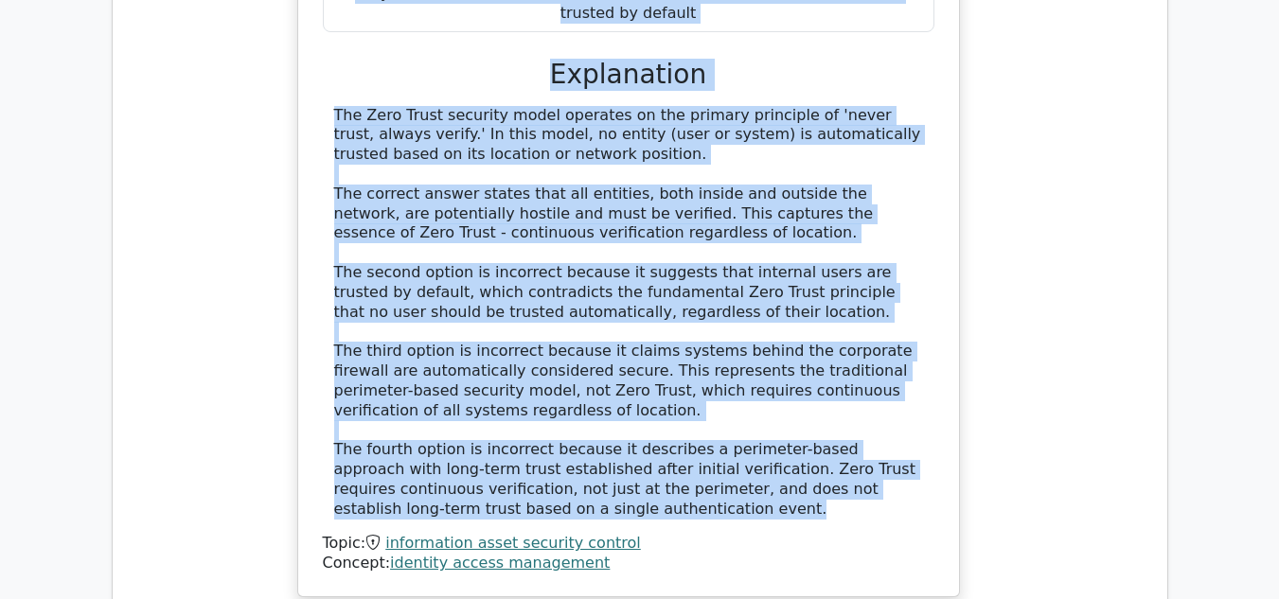
drag, startPoint x: 338, startPoint y: 193, endPoint x: 524, endPoint y: 290, distance: 210.0
click at [524, 290] on div "In a Zero Trust security model for Identity and Access Management, what is the …" at bounding box center [629, 86] width 646 height 1005
copy div "In a Zero Trust security model for Identity and Access Management, what is the …"
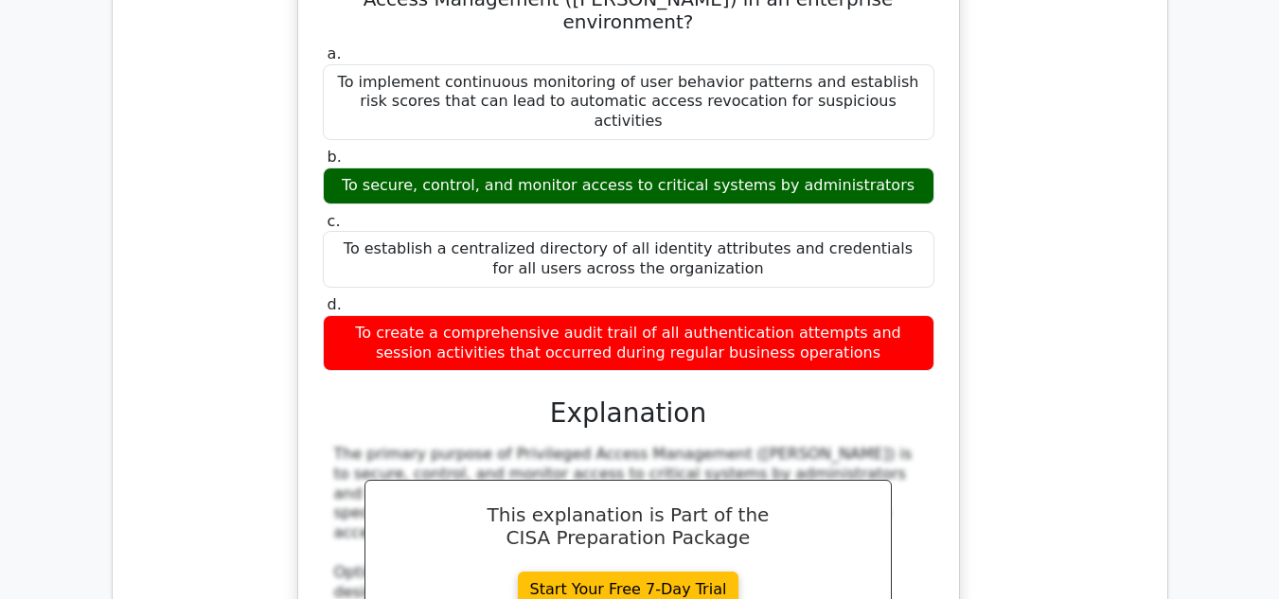
scroll to position [2907, 0]
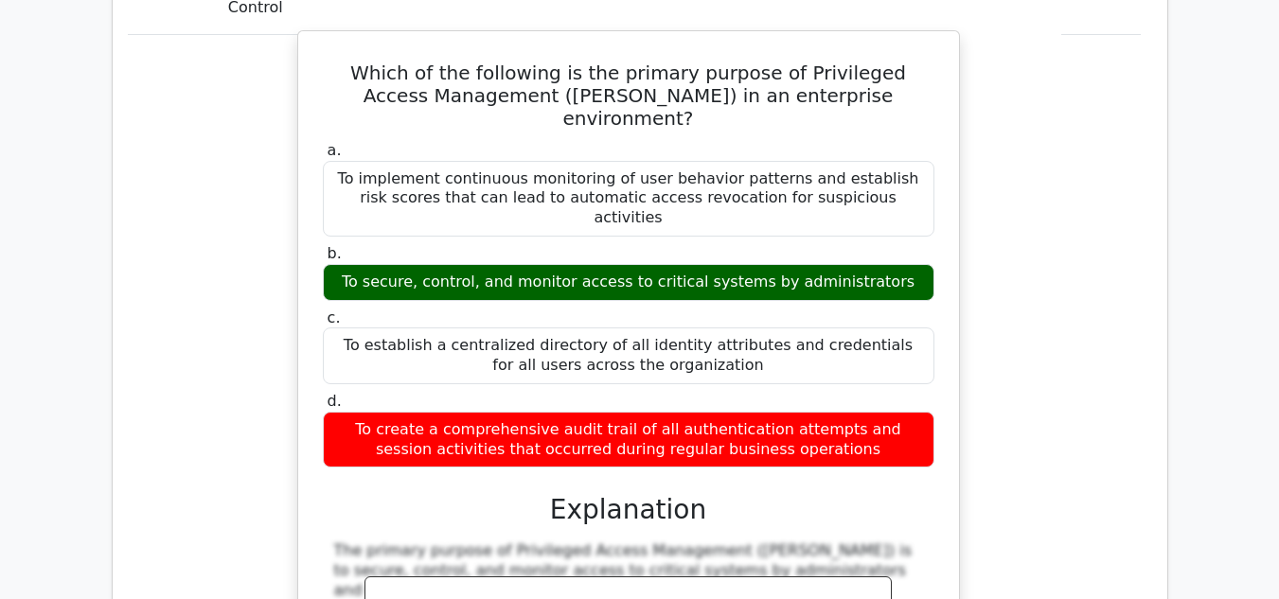
drag, startPoint x: 345, startPoint y: 178, endPoint x: 848, endPoint y: 115, distance: 506.5
click at [848, 115] on div "Which of the following is the primary purpose of Privileged Access Management (…" at bounding box center [629, 561] width 646 height 1045
copy div "Which of the following is the primary purpose of Privileged Access Management (…"
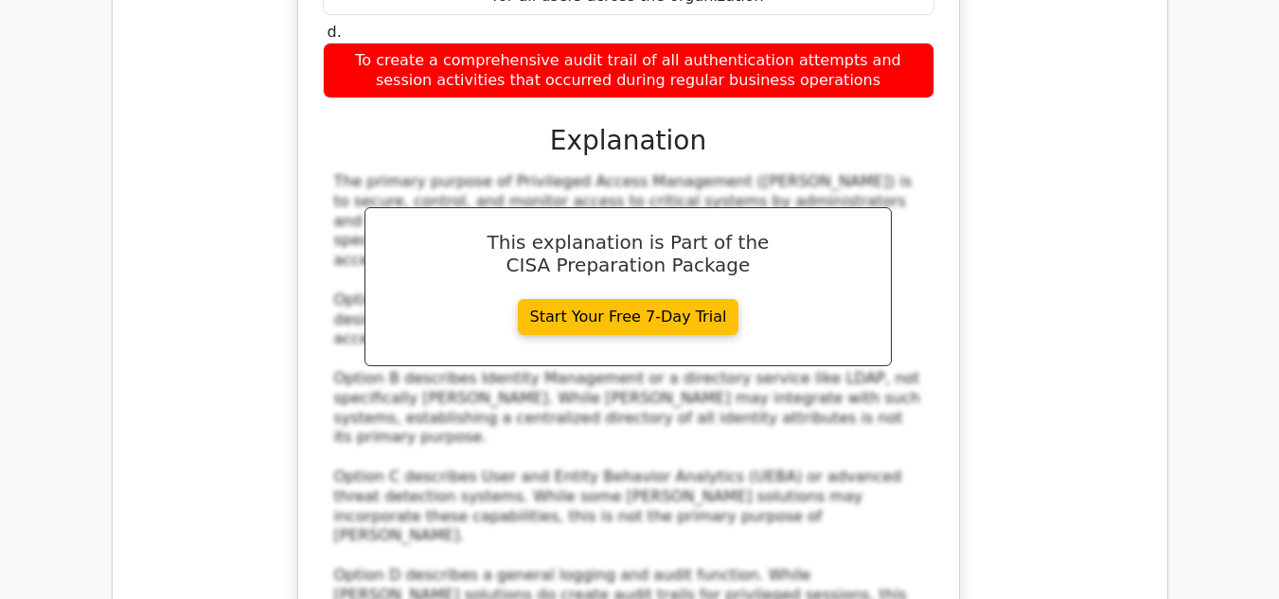
scroll to position [3281, 0]
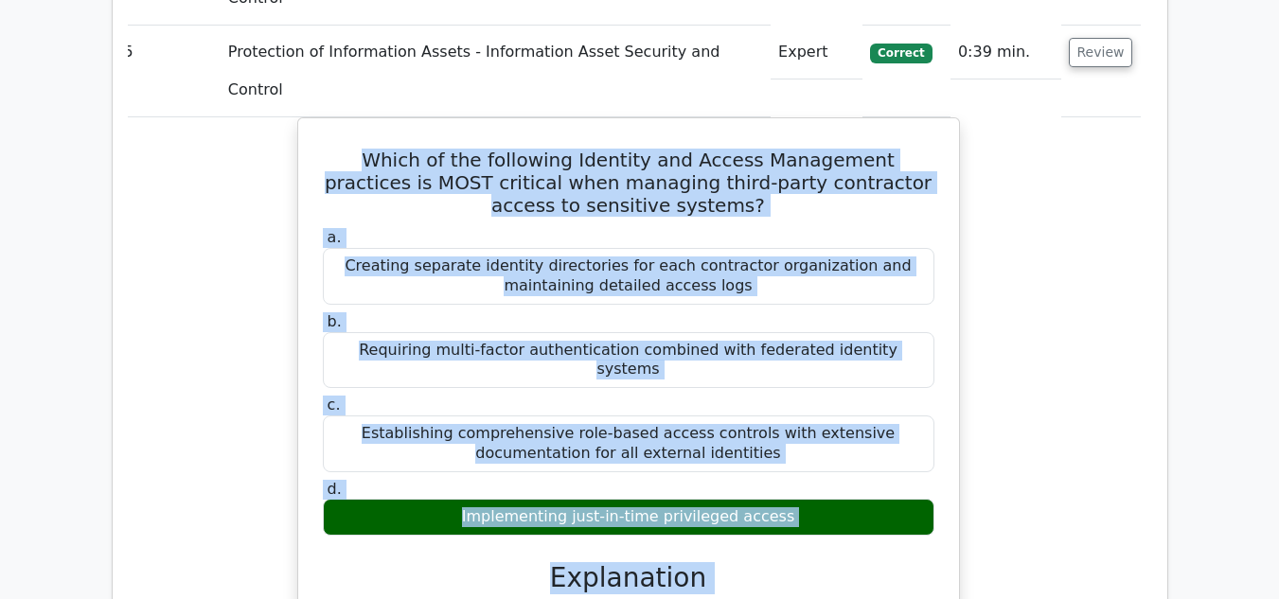
scroll to position [4204, 0]
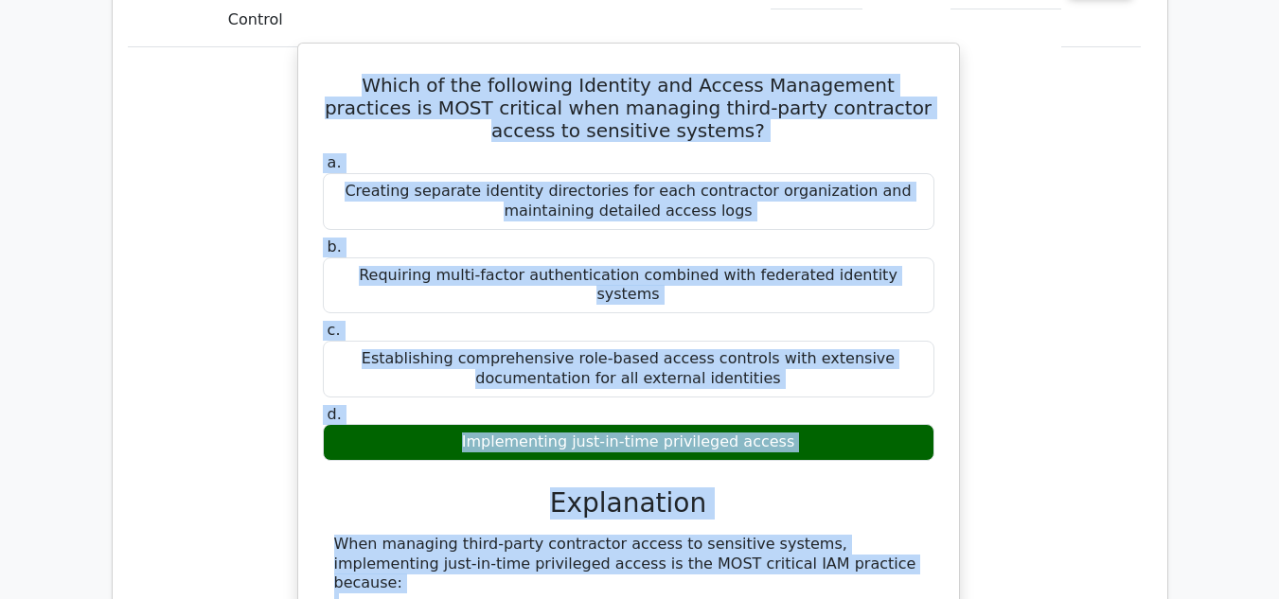
drag, startPoint x: 335, startPoint y: 114, endPoint x: 740, endPoint y: 473, distance: 541.7
click at [740, 473] on div "Which of the following Identity and Access Management practices is MOST critica…" at bounding box center [629, 593] width 646 height 1084
copy div "Which of the following Identity and Access Management practices is MOST critica…"
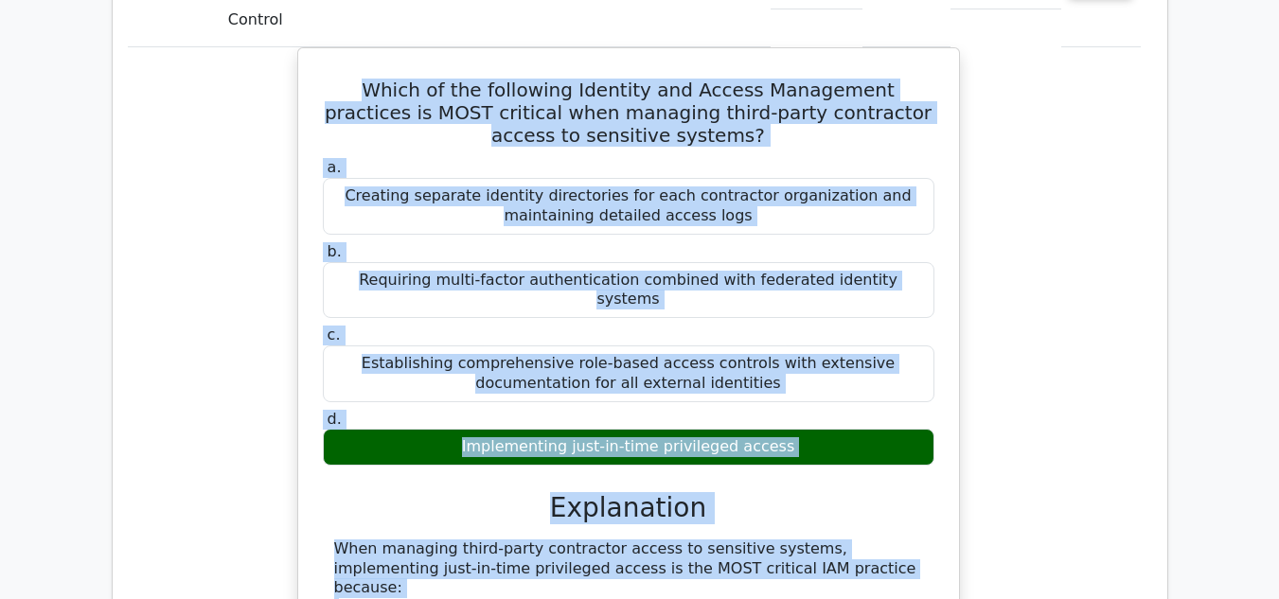
click at [1086, 363] on div "Which of the following Identity and Access Management practices is MOST critica…" at bounding box center [628, 608] width 1024 height 1123
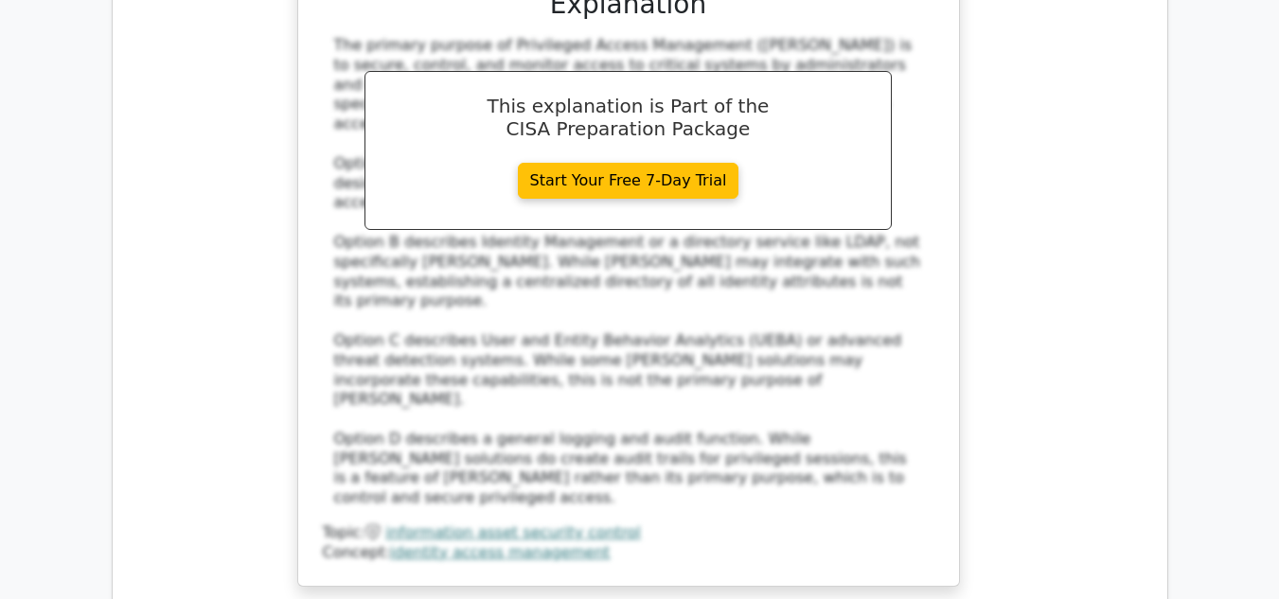
scroll to position [3416, 0]
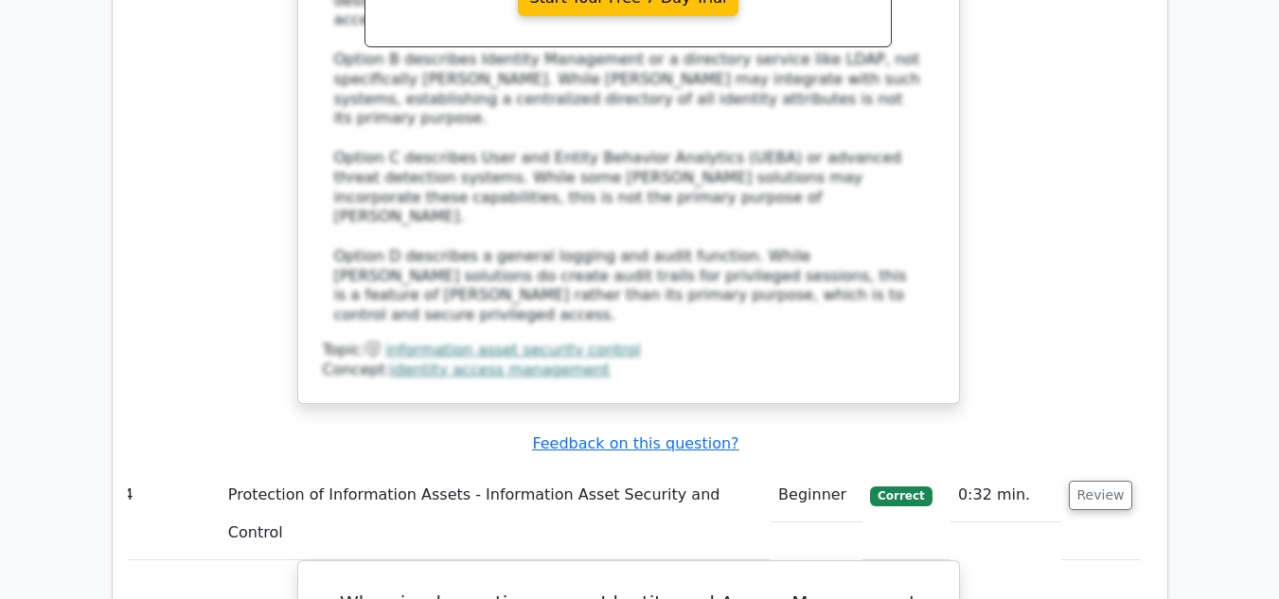
scroll to position [3601, 0]
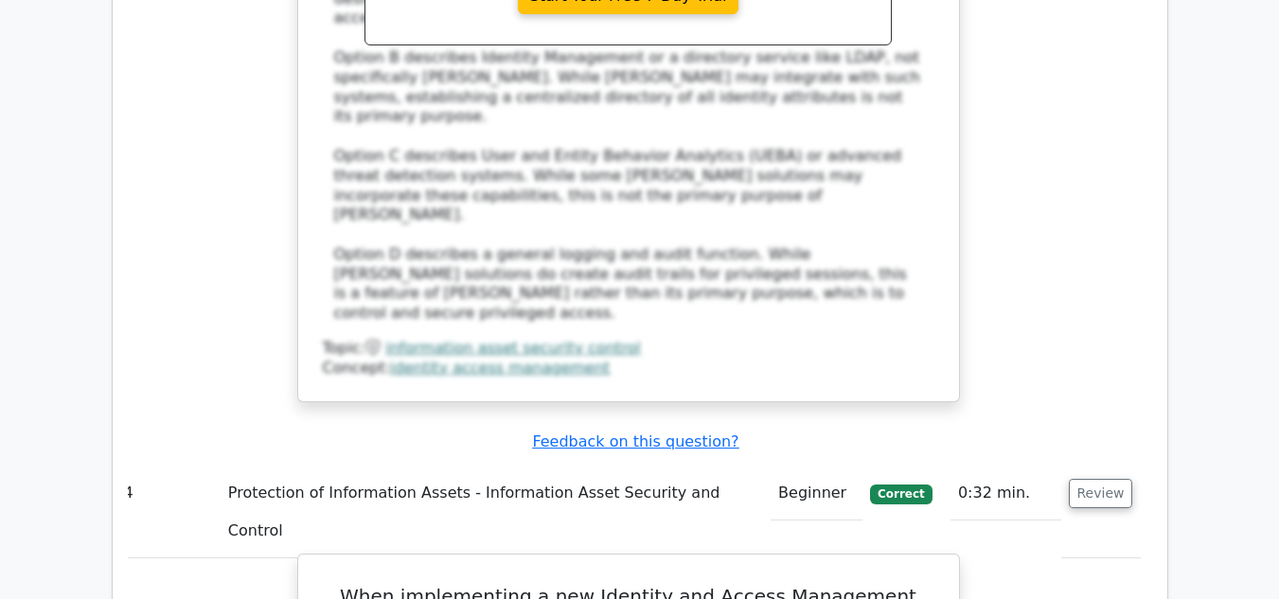
drag, startPoint x: 342, startPoint y: 120, endPoint x: 715, endPoint y: 478, distance: 516.8
copy div "When implementing a new Identity and Access Management (IAM) system, which audi…"
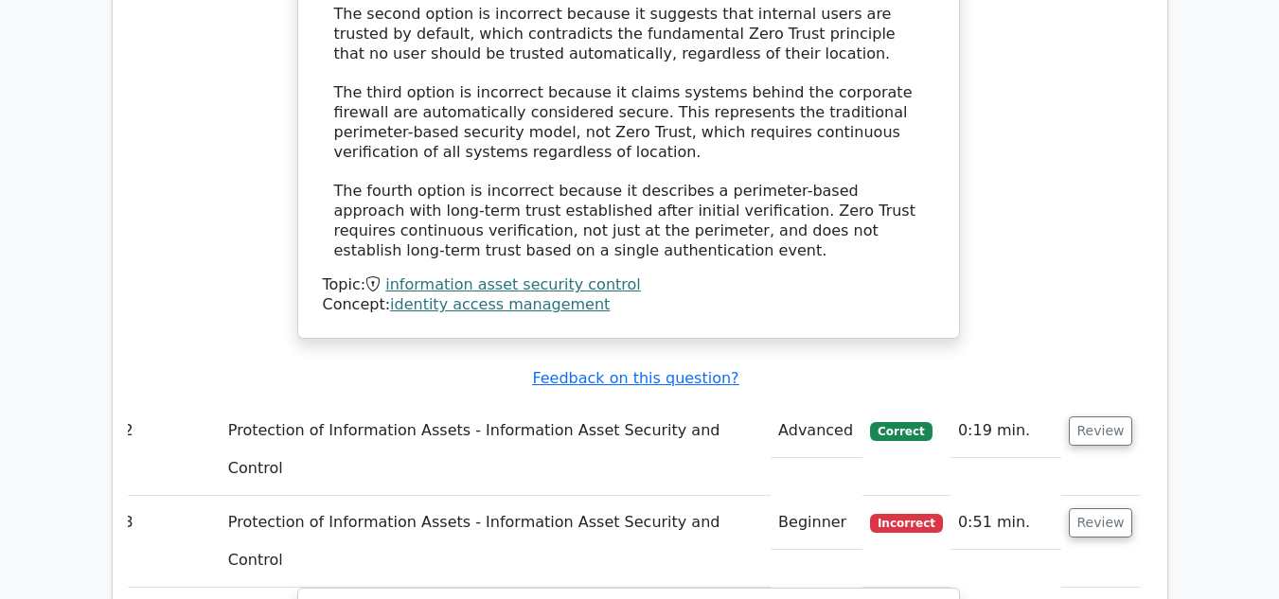
scroll to position [2353, 0]
click at [1091, 417] on button "Review" at bounding box center [1101, 431] width 64 height 29
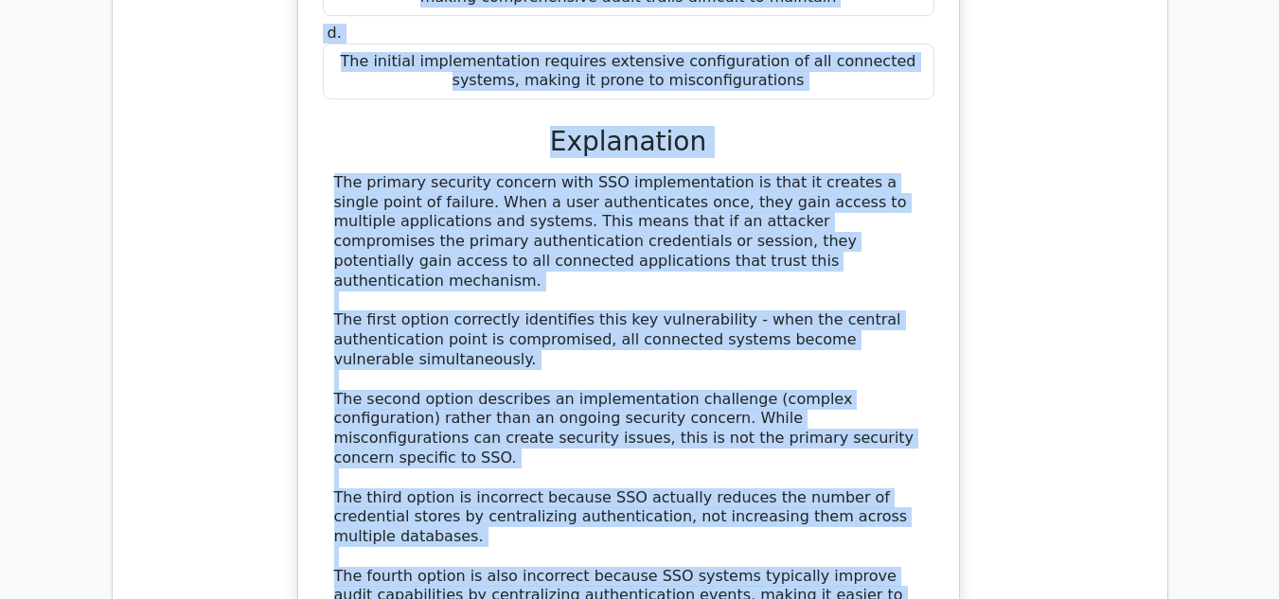
scroll to position [3201, 0]
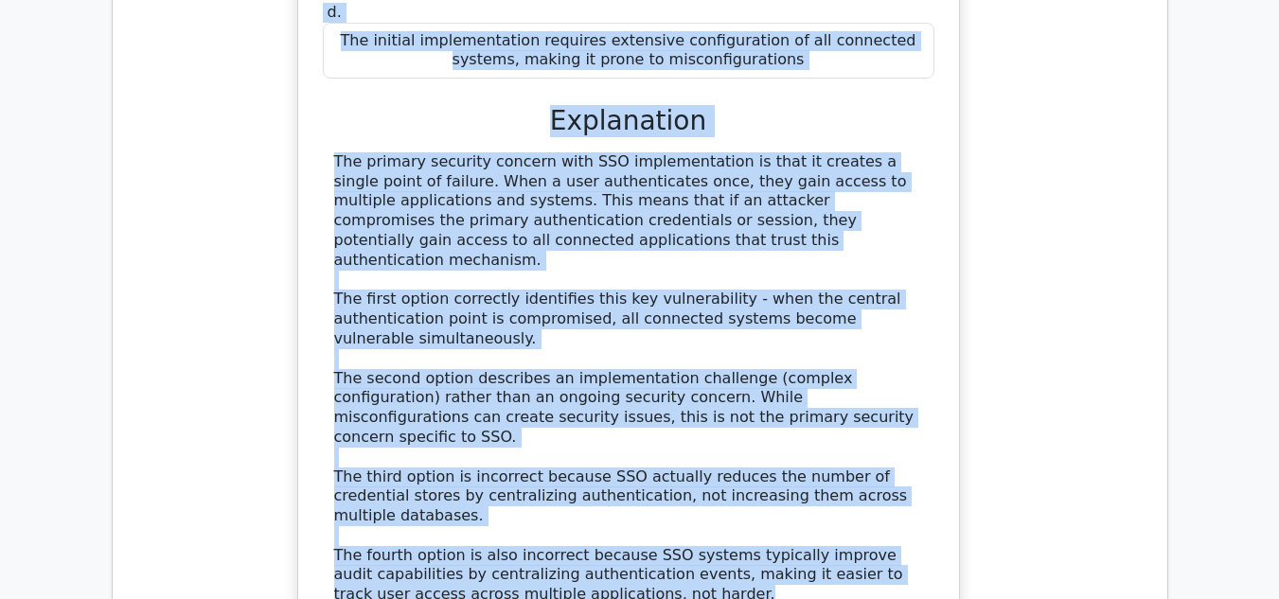
drag, startPoint x: 346, startPoint y: 158, endPoint x: 611, endPoint y: 268, distance: 286.9
click at [611, 268] on div "What is the primary security concern when implementing a Single Sign-On (SSO) s…" at bounding box center [629, 164] width 646 height 1022
copy div "What is the primary security concern when implementing a Single Sign-On (SSO) s…"
